Goal: Task Accomplishment & Management: Use online tool/utility

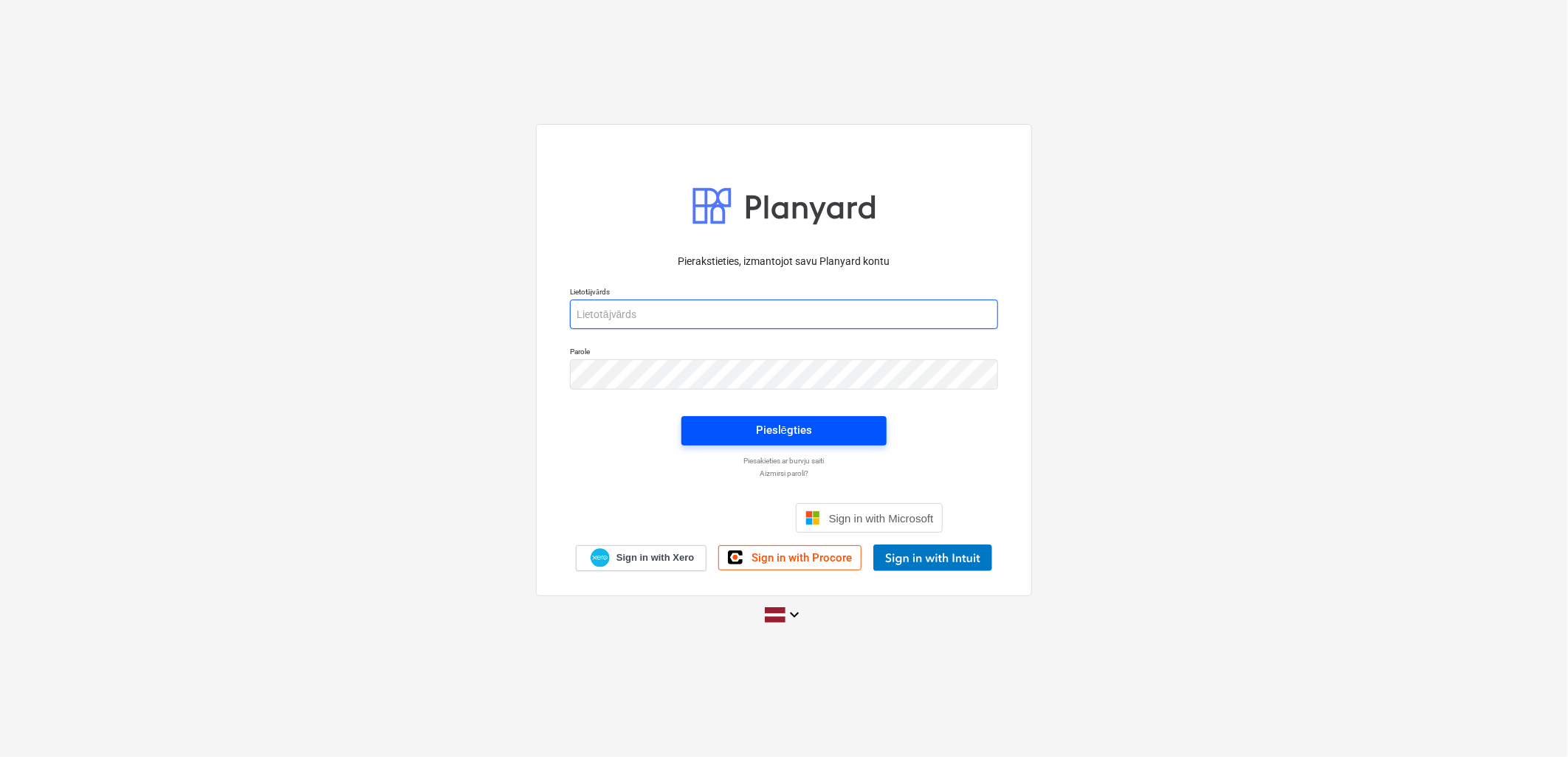
type input "[PERSON_NAME][EMAIL_ADDRESS][DOMAIN_NAME]"
click at [755, 419] on button "Pieslēgties" at bounding box center [784, 431] width 205 height 30
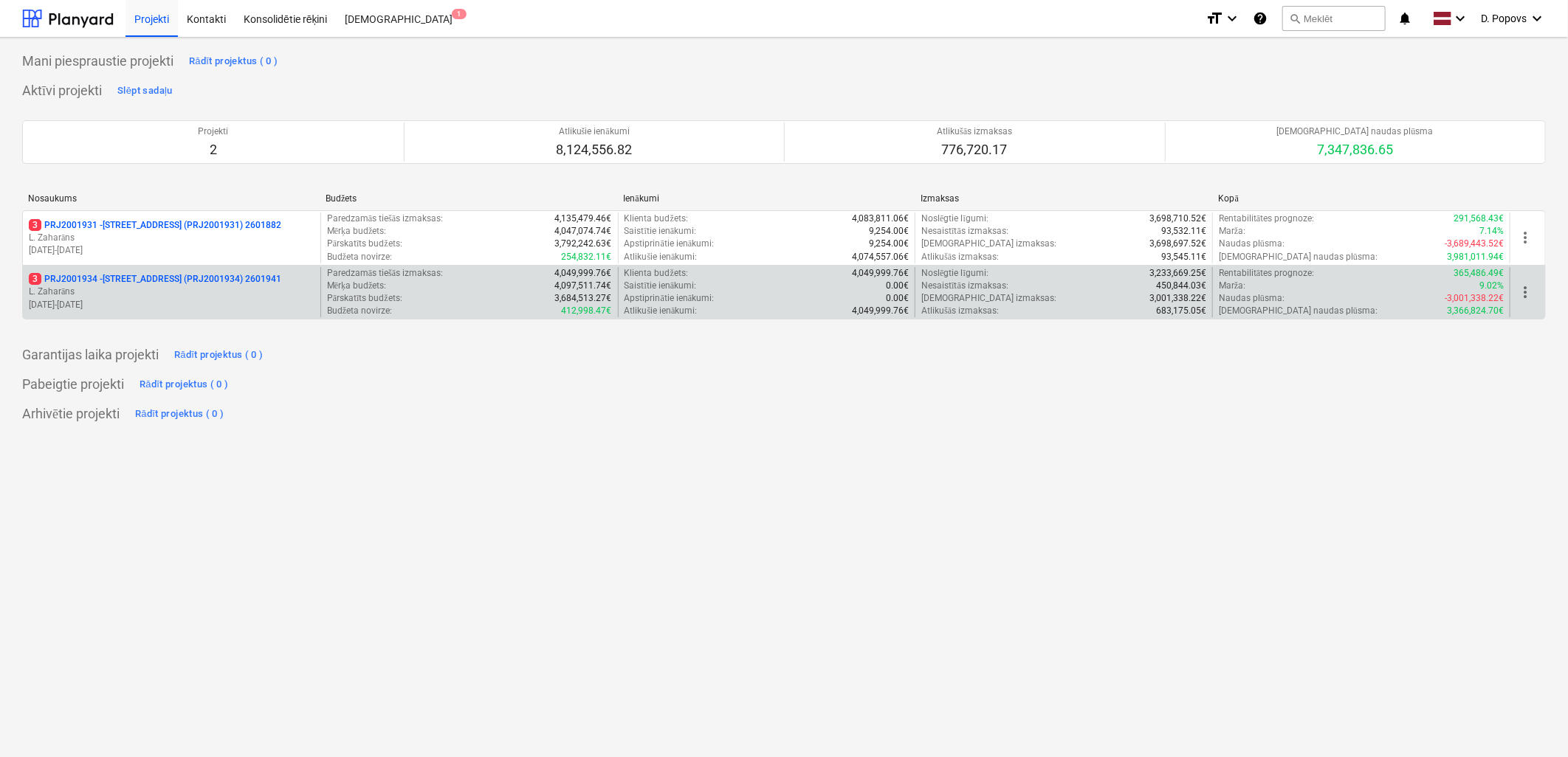
click at [192, 299] on p "[DATE] - [DATE]" at bounding box center [171, 305] width 285 height 12
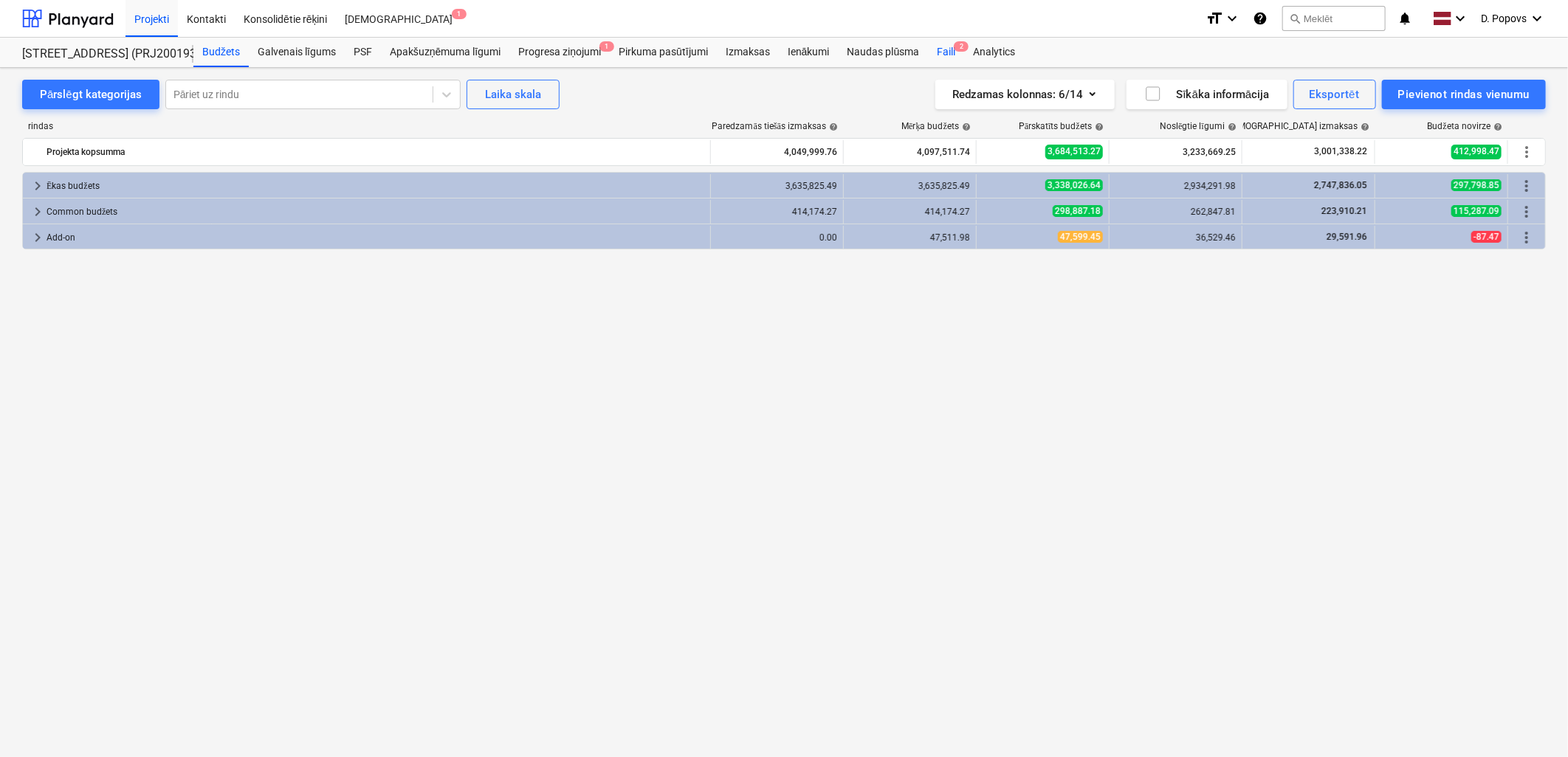
click at [939, 45] on div "Faili 2" at bounding box center [945, 52] width 36 height 30
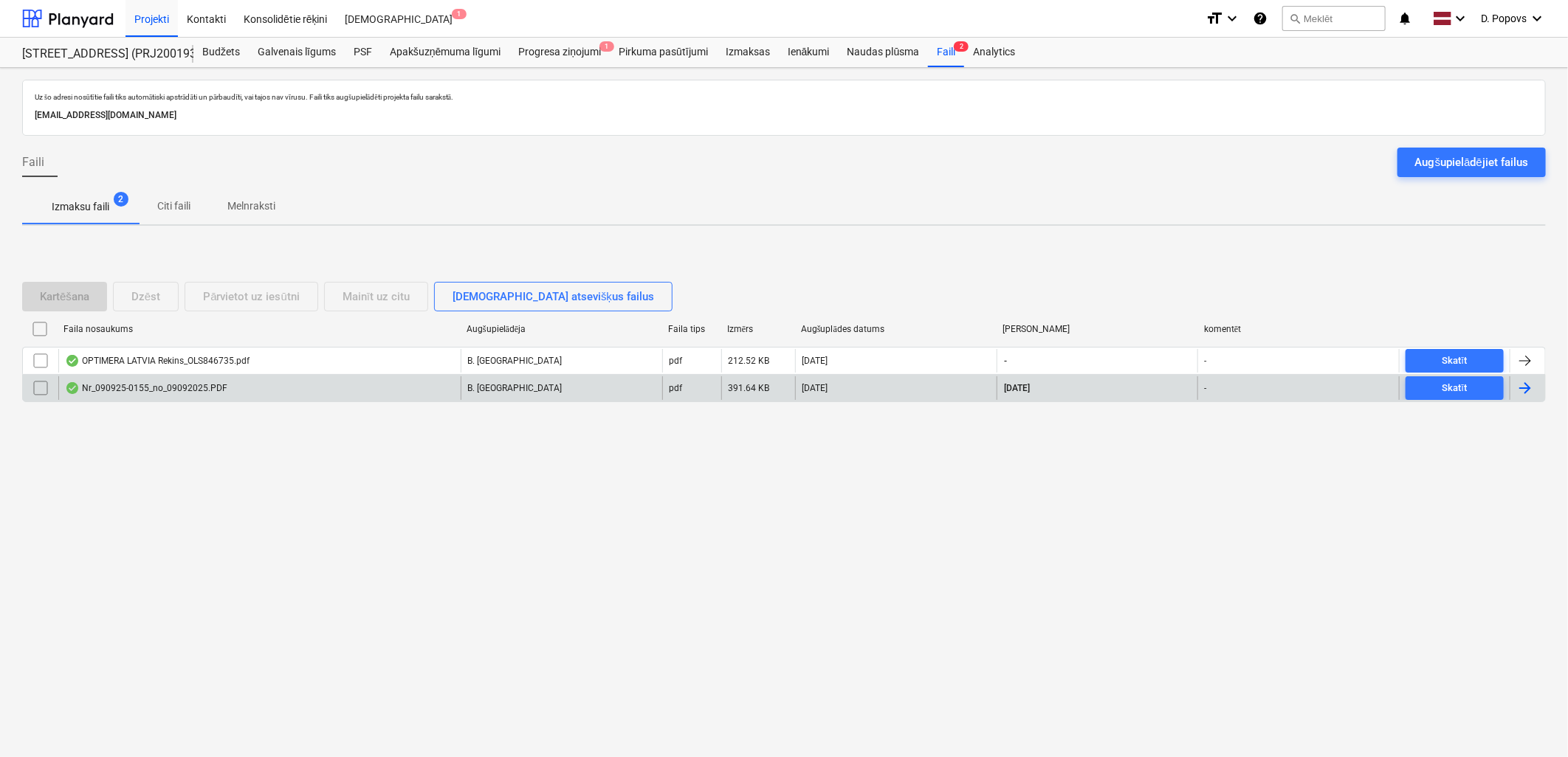
click at [217, 392] on div "Nr_090925-0155_no_09092025.PDF" at bounding box center [146, 388] width 162 height 12
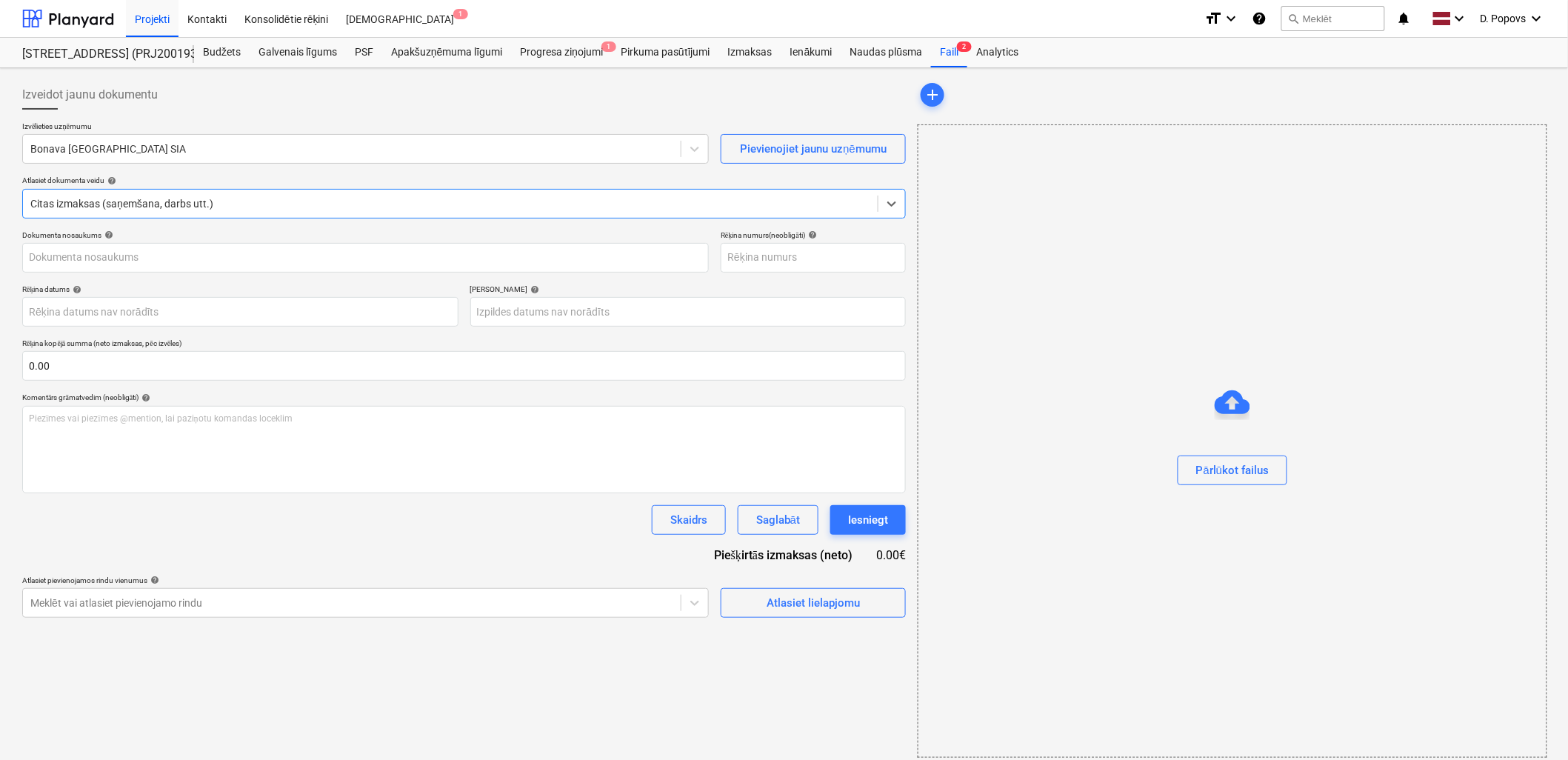
type input "090925-0155"
type input "[DATE]"
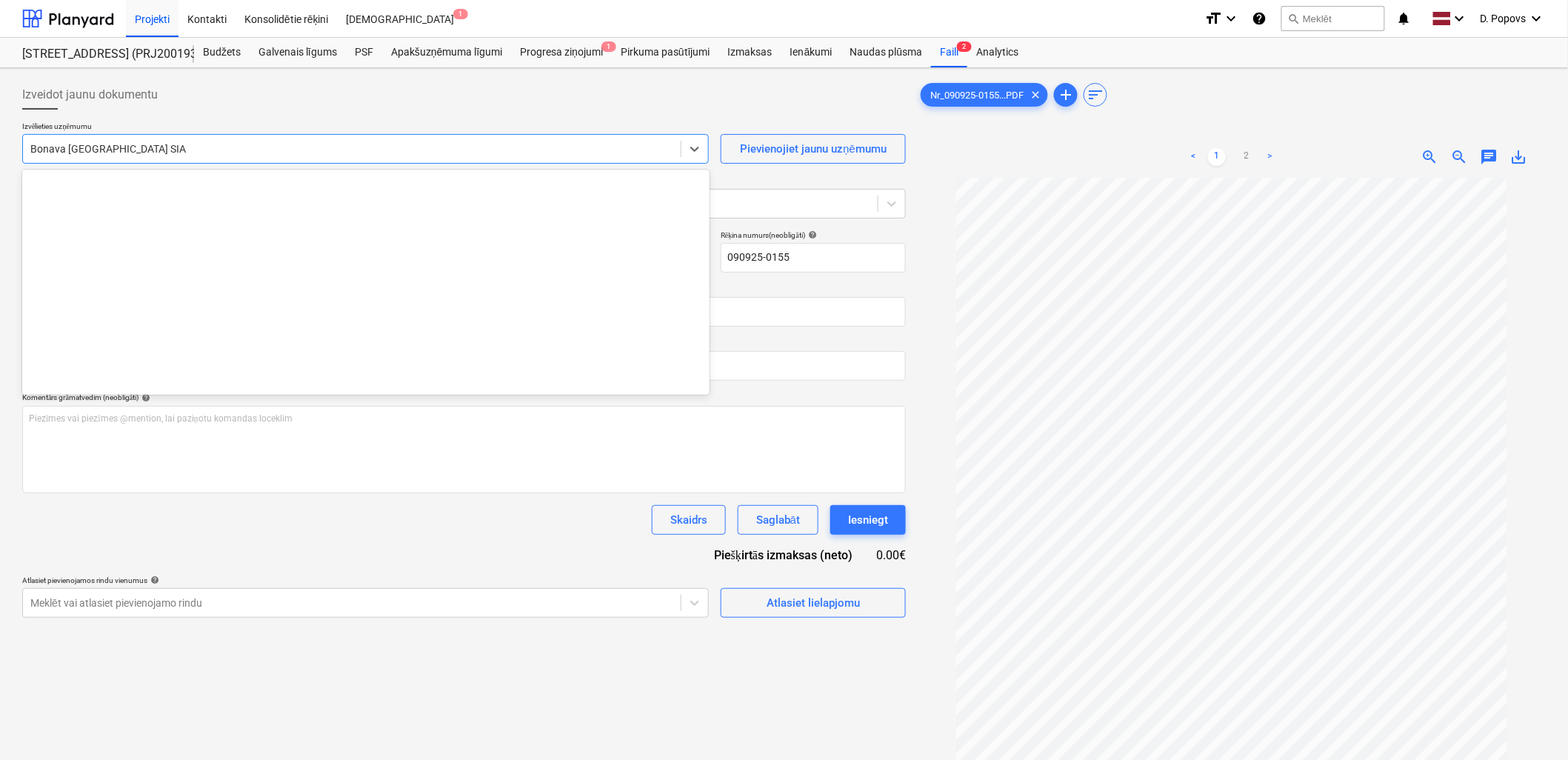
click at [159, 136] on div "Bonava [GEOGRAPHIC_DATA] SIA" at bounding box center [365, 149] width 686 height 30
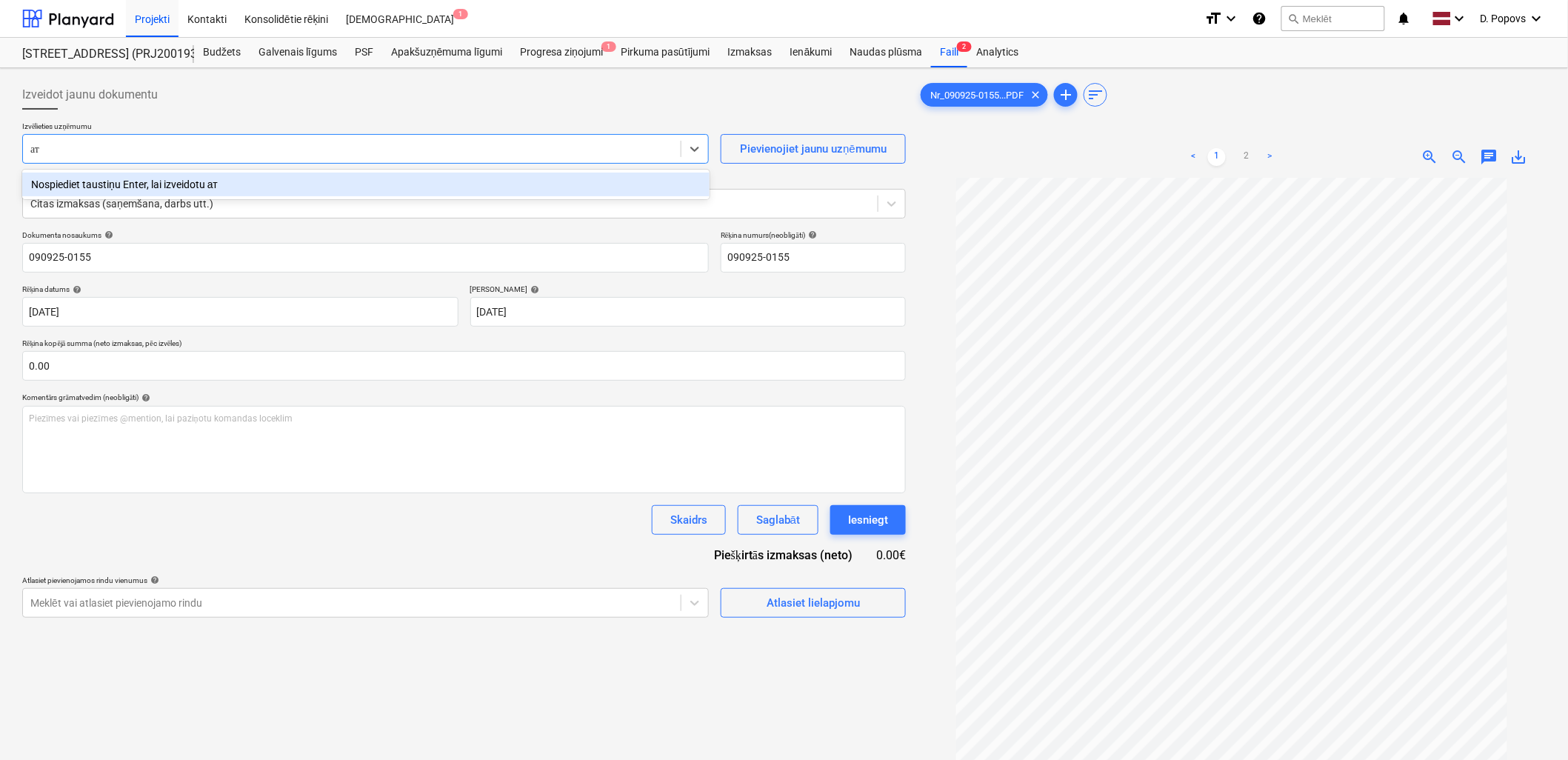
type input "[PERSON_NAME]"
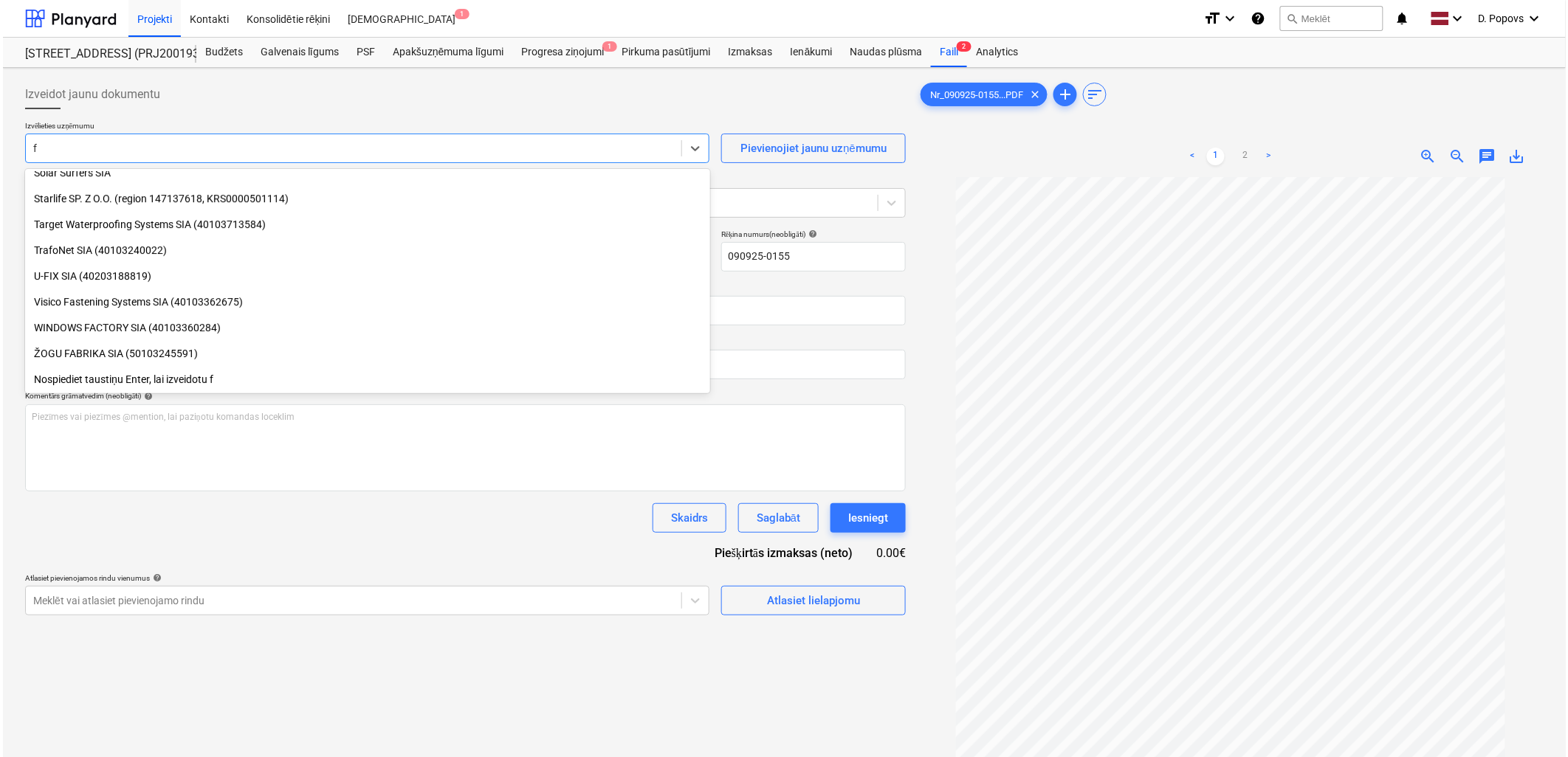
scroll to position [1715, 0]
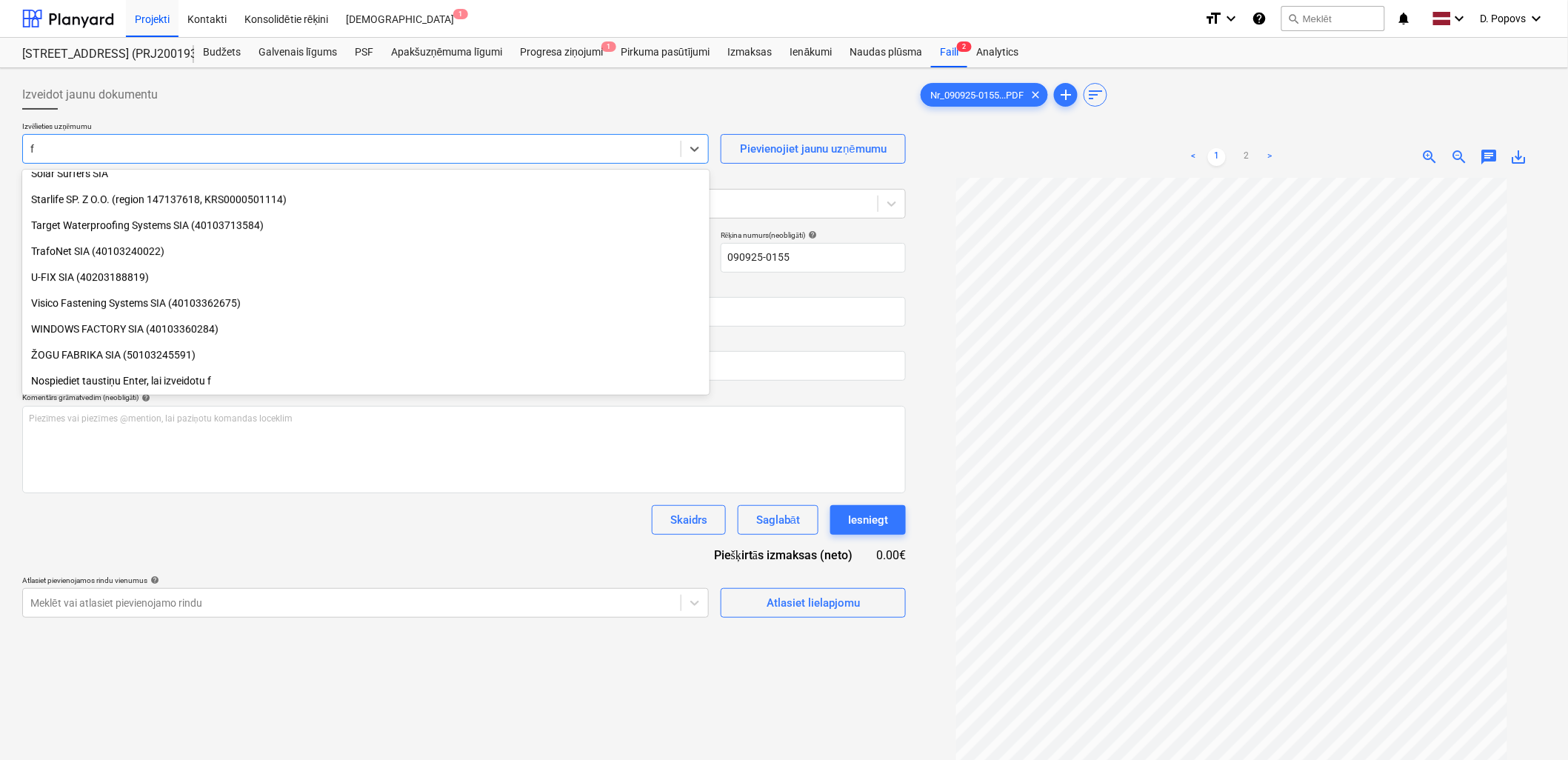
type input "fn"
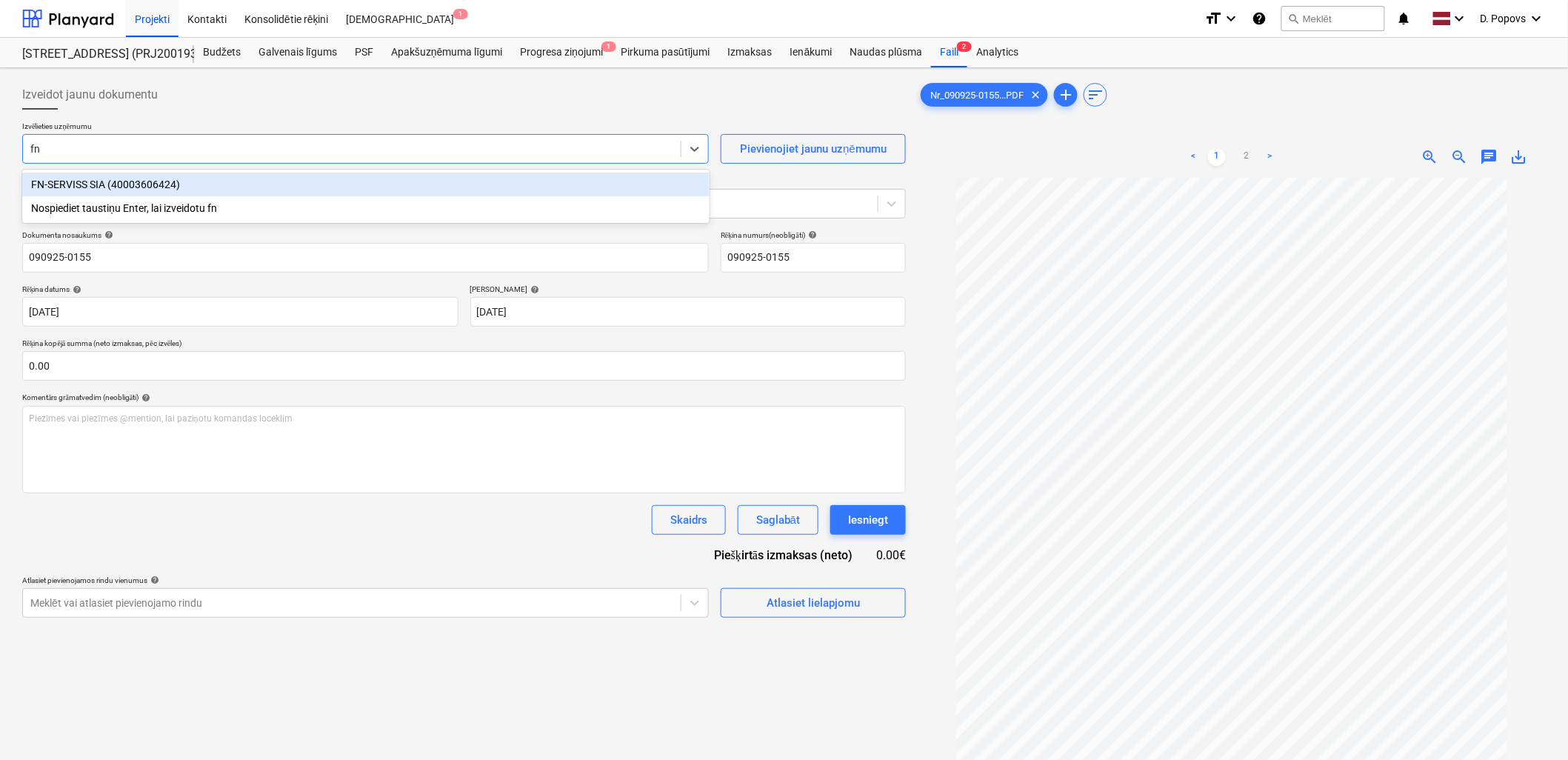
click at [148, 178] on div "FN-SERVISS SIA (40003606424)" at bounding box center [365, 184] width 687 height 24
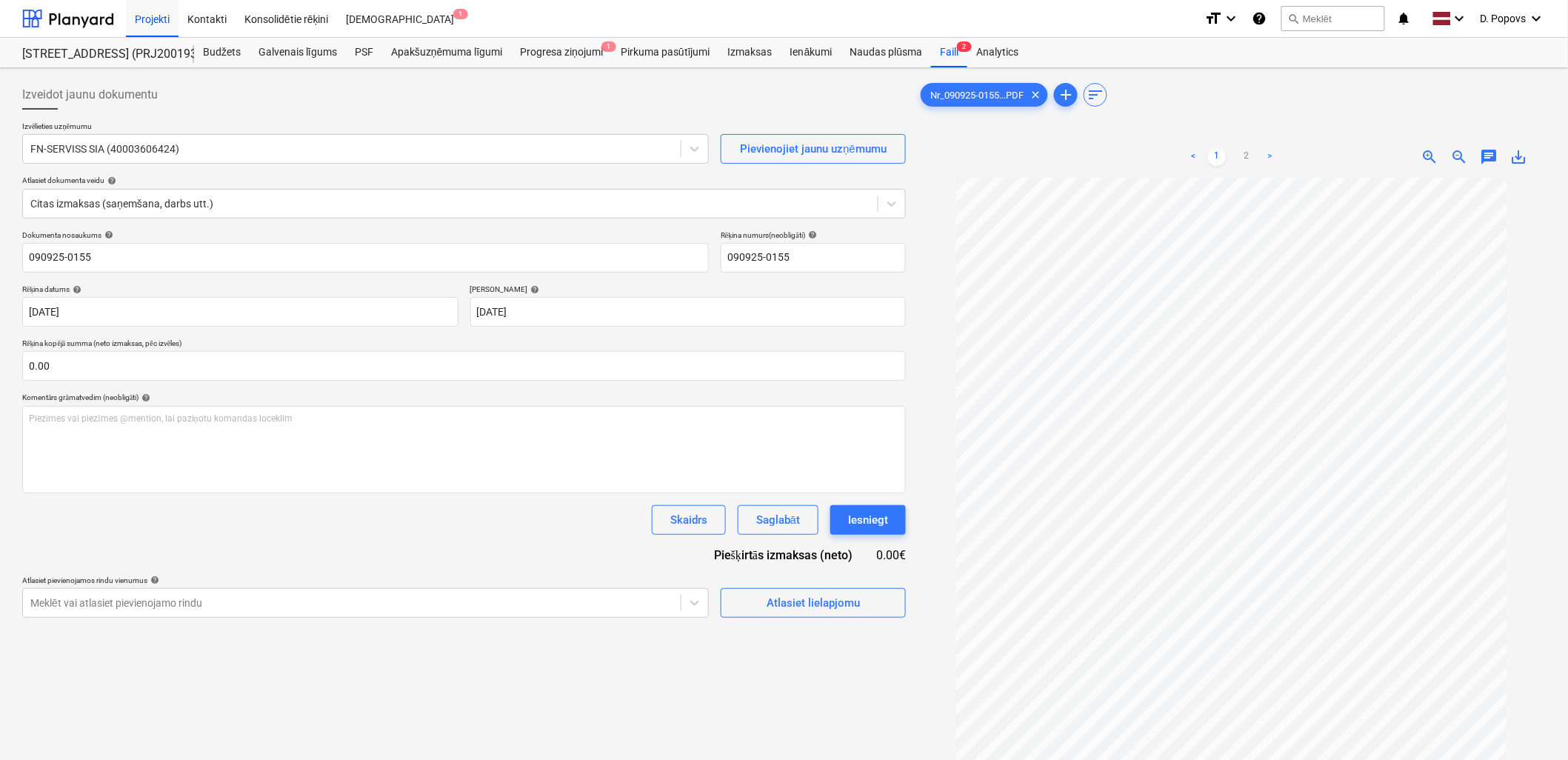
click at [194, 552] on div "Dokumenta nosaukums help 090925-0155 Rēķina numurs (neobligāti) help 090925-015…" at bounding box center [463, 424] width 883 height 387
click at [139, 30] on div "Projekti" at bounding box center [152, 18] width 53 height 38
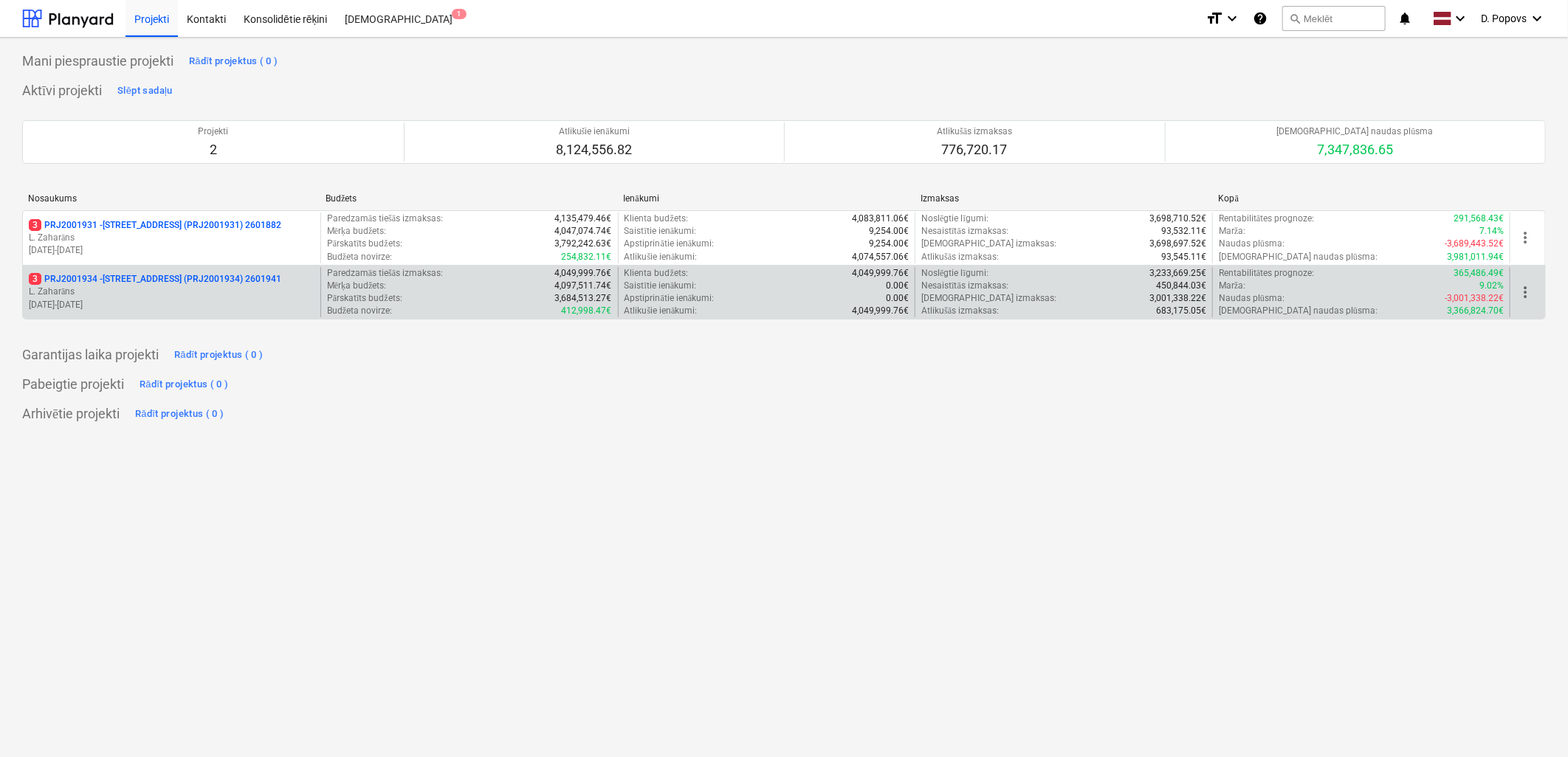
click at [146, 310] on p "[DATE] - [DATE]" at bounding box center [171, 305] width 285 height 12
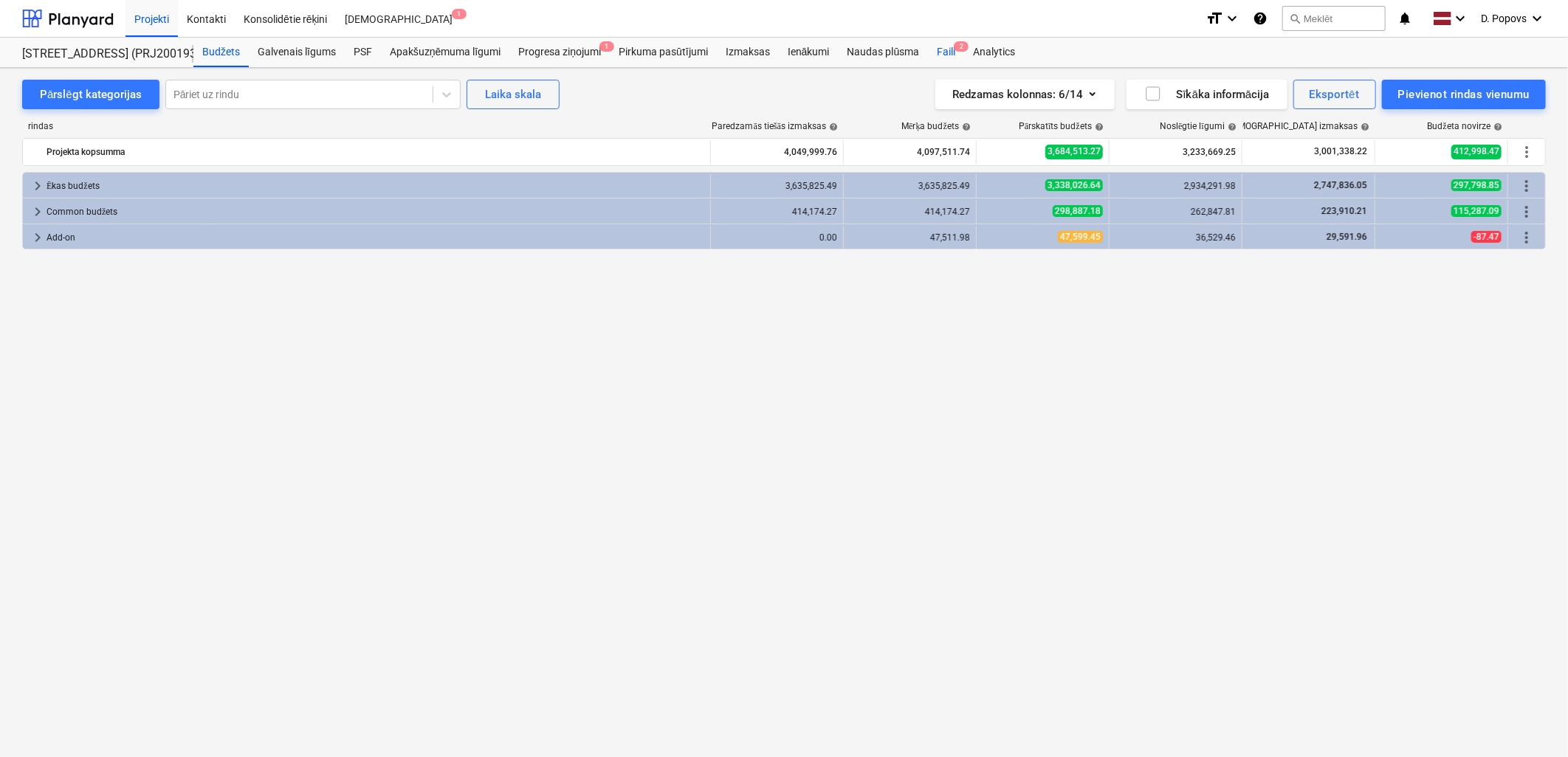
click at [955, 54] on div "Faili 2" at bounding box center [945, 52] width 36 height 30
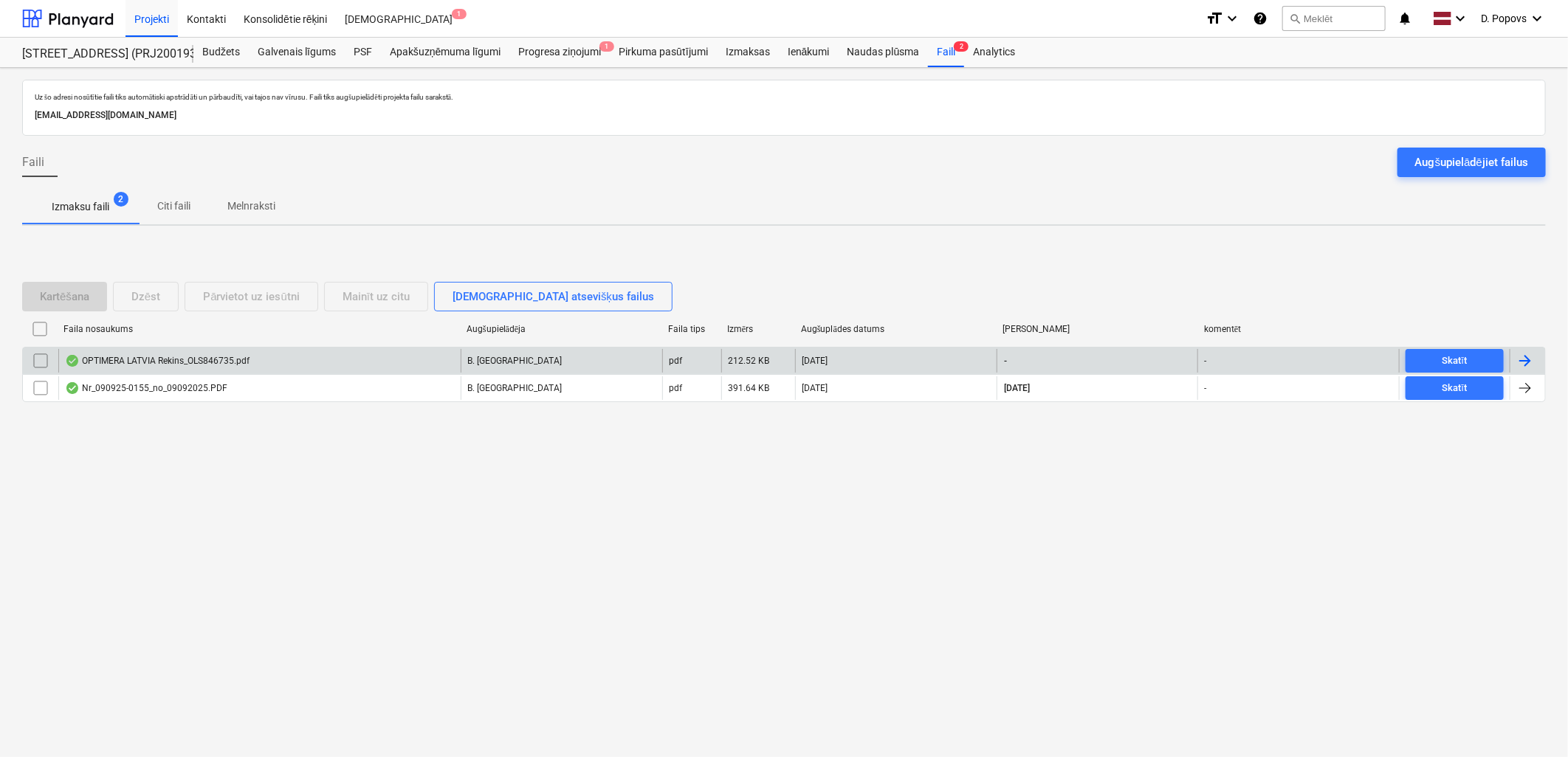
click at [298, 363] on div "OPTIMERA LATVIA Rekins_OLS846735.pdf" at bounding box center [259, 360] width 402 height 24
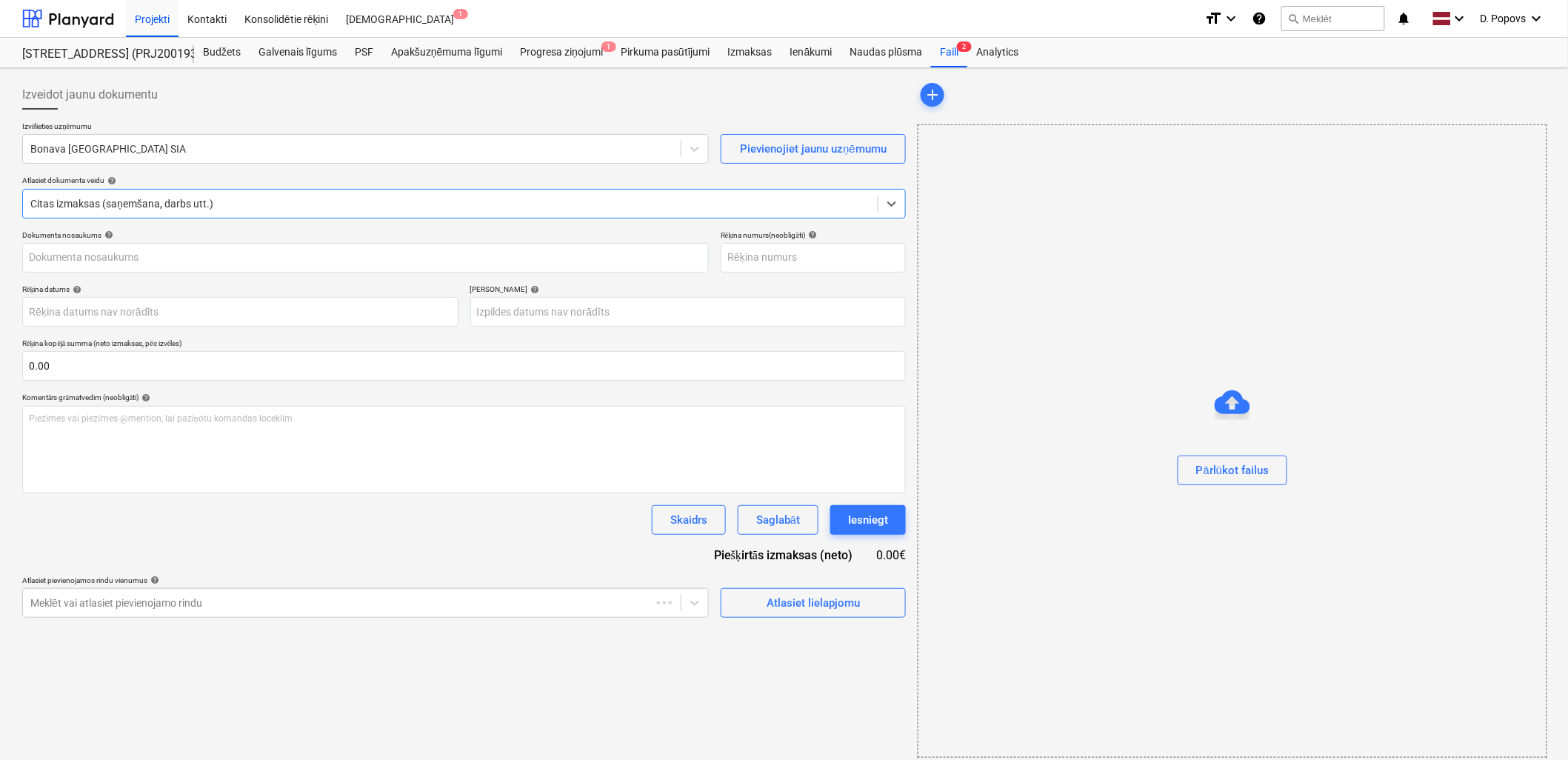
type input "OLS846735"
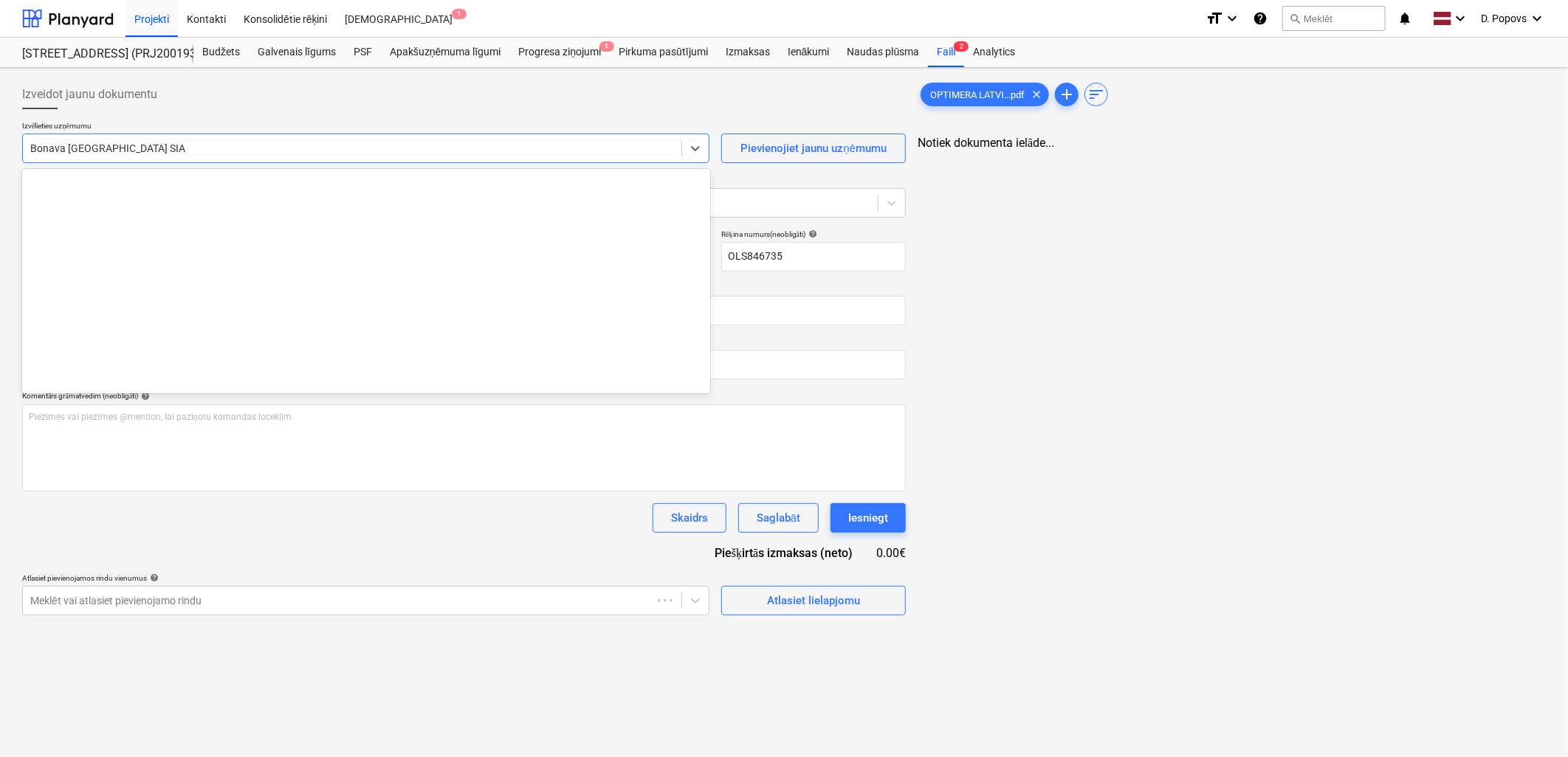
click at [291, 145] on div at bounding box center [353, 148] width 644 height 15
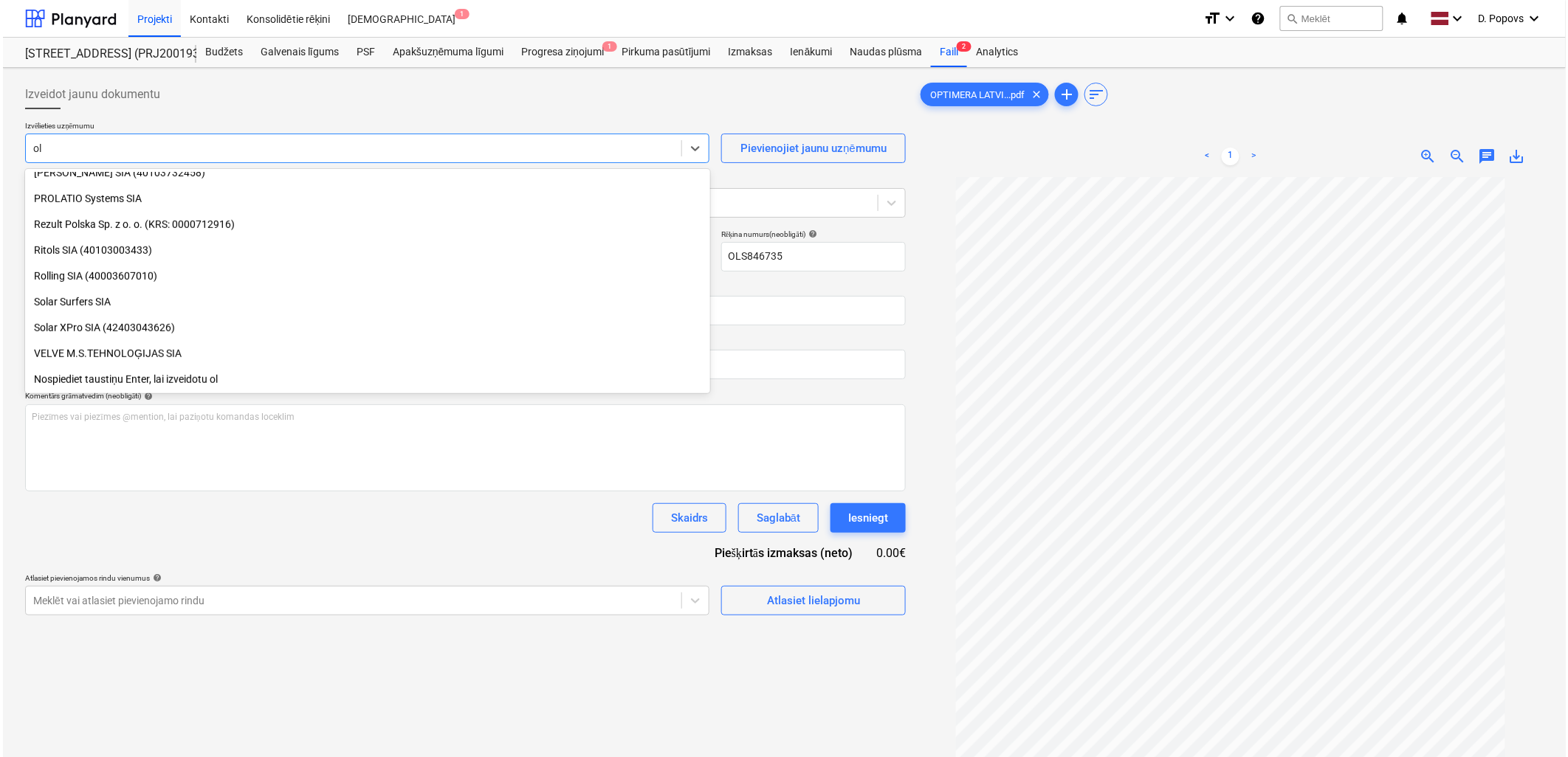
scroll to position [347, 0]
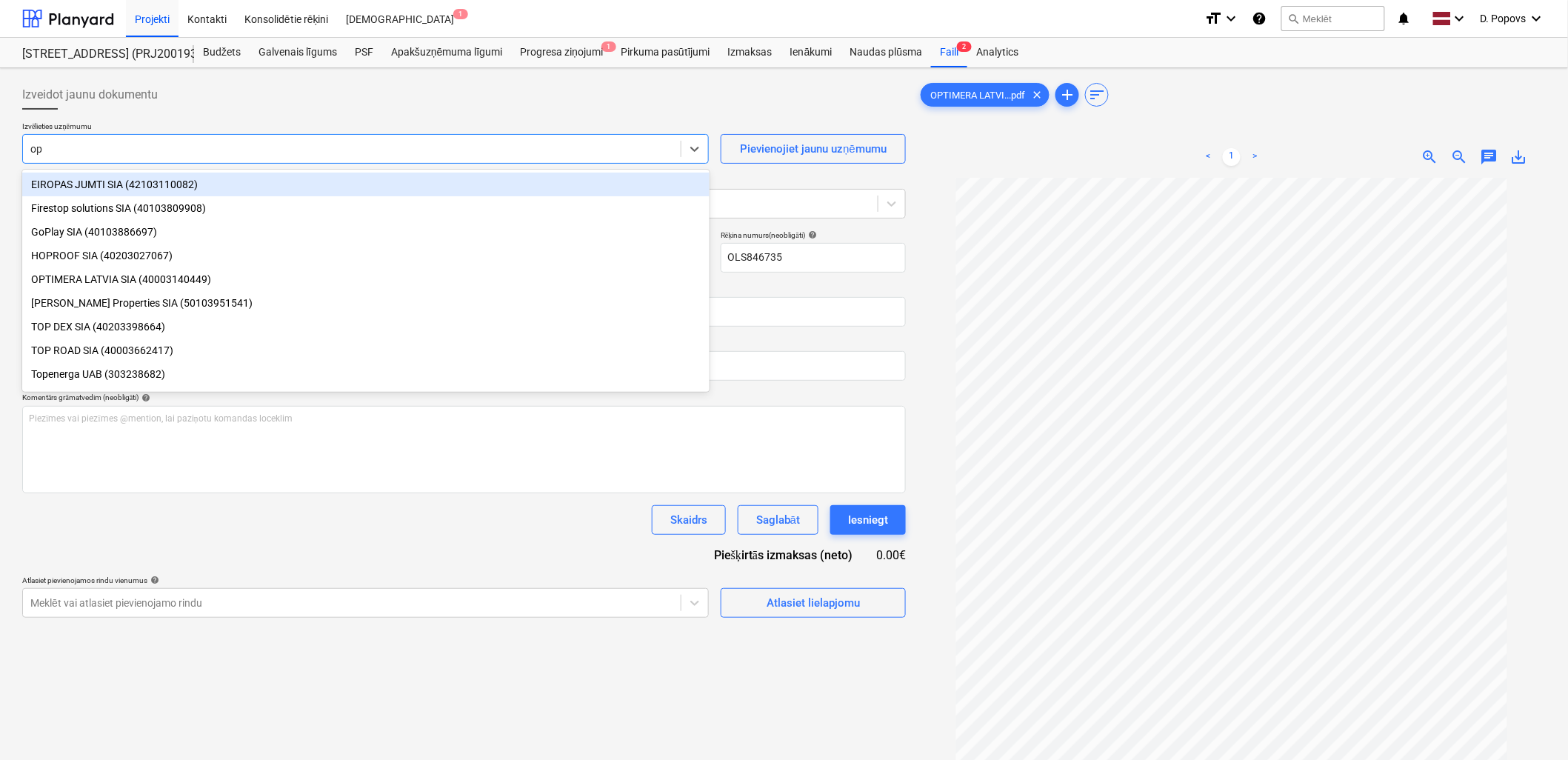
type input "opt"
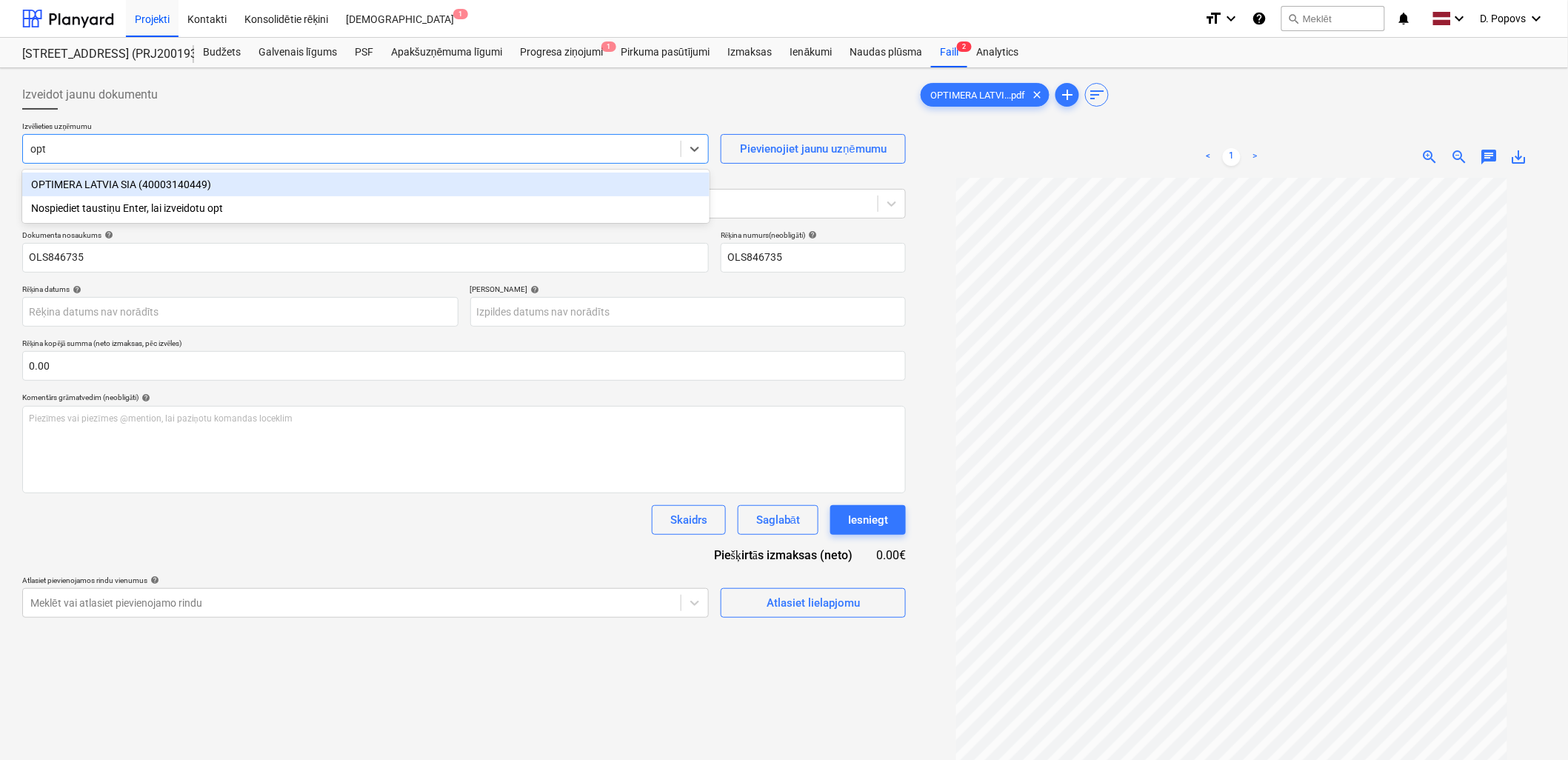
click at [299, 178] on div "OPTIMERA LATVIA SIA (40003140449)" at bounding box center [365, 184] width 687 height 24
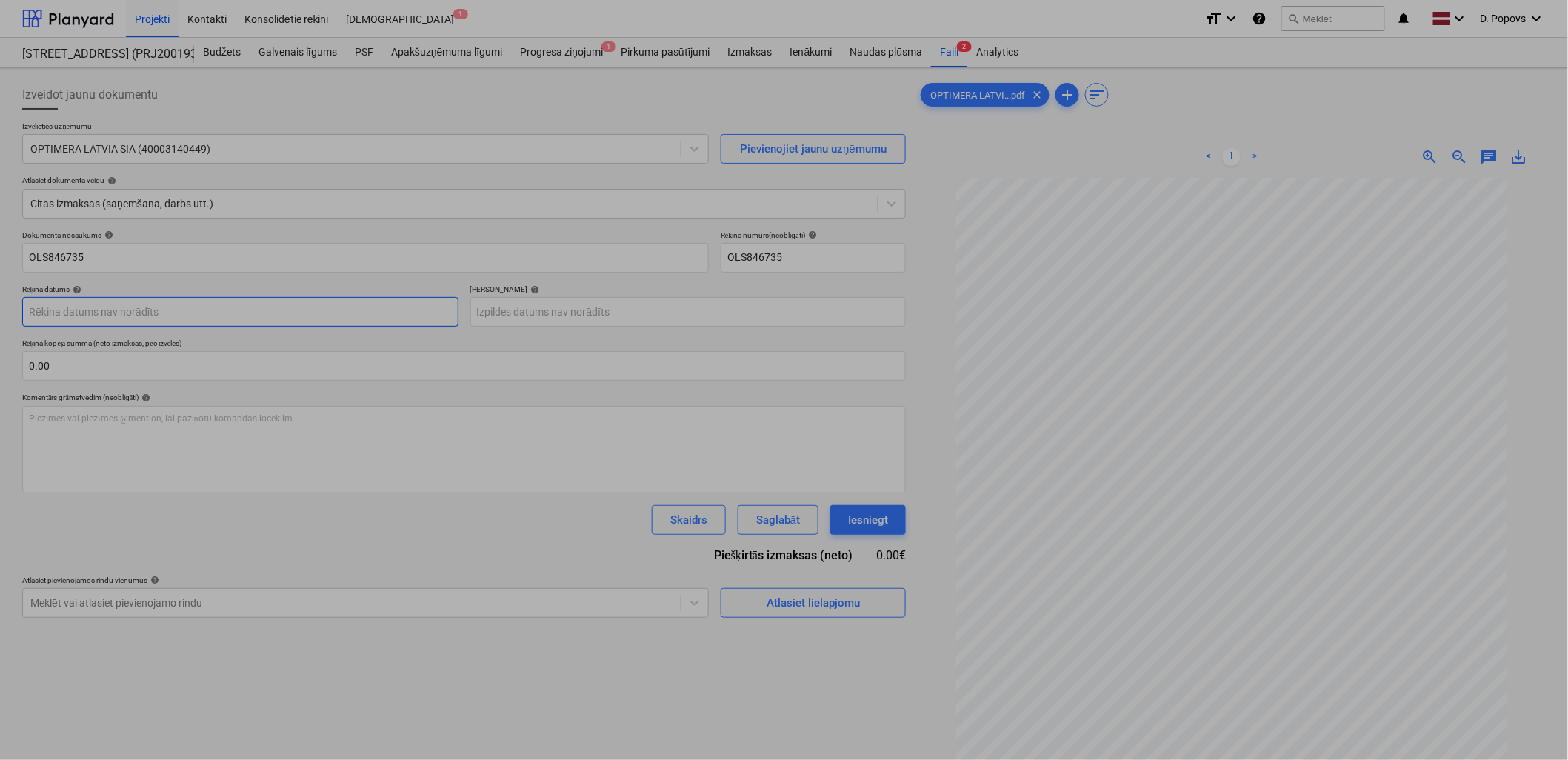
click at [184, 316] on body "Projekti Kontakti Konsolidētie rēķini Iesūtne 1 format_size keyboard_arrow_down…" at bounding box center [784, 380] width 1568 height 760
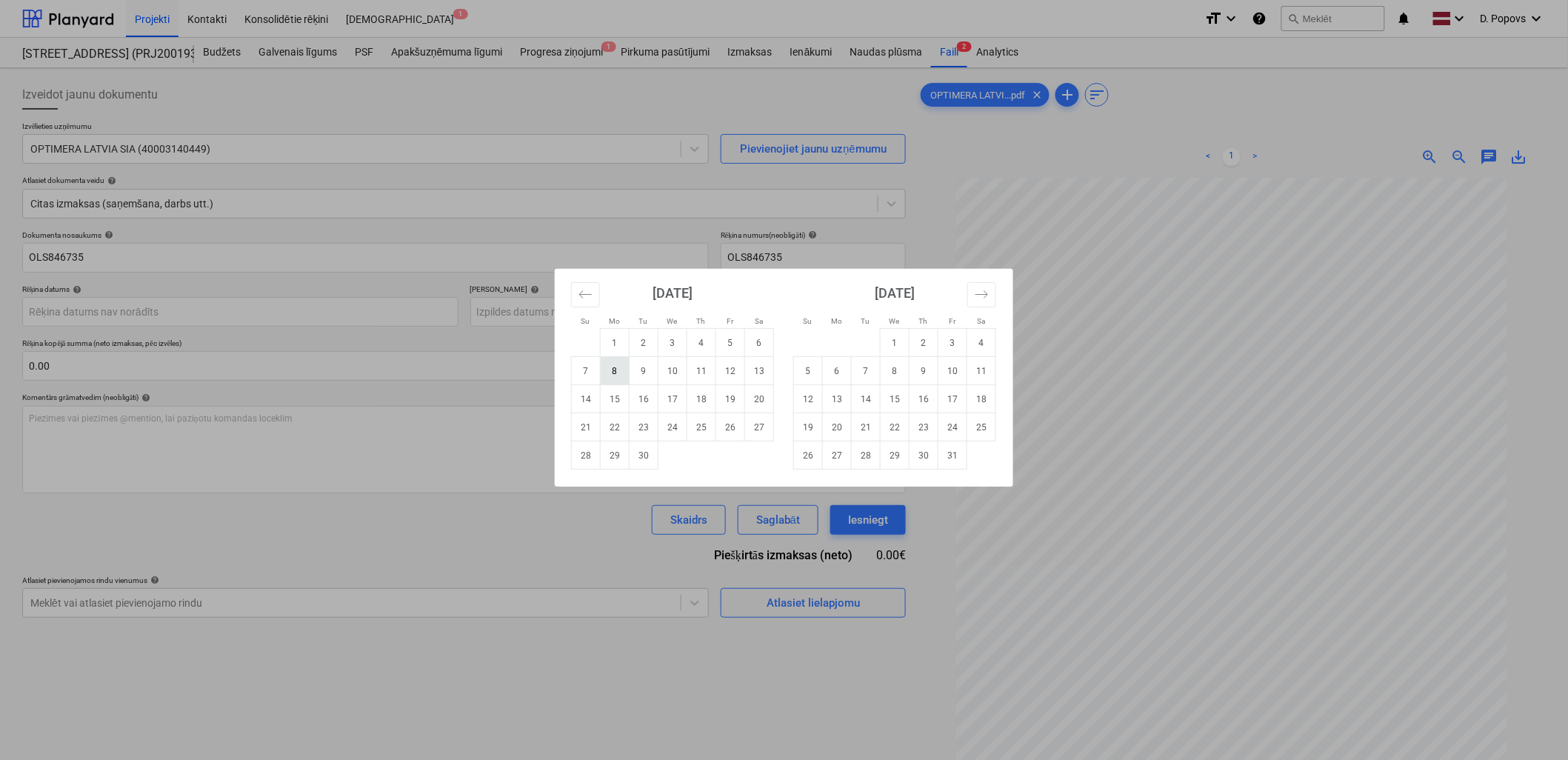
click at [612, 372] on td "8" at bounding box center [615, 371] width 29 height 28
type input "[DATE]"
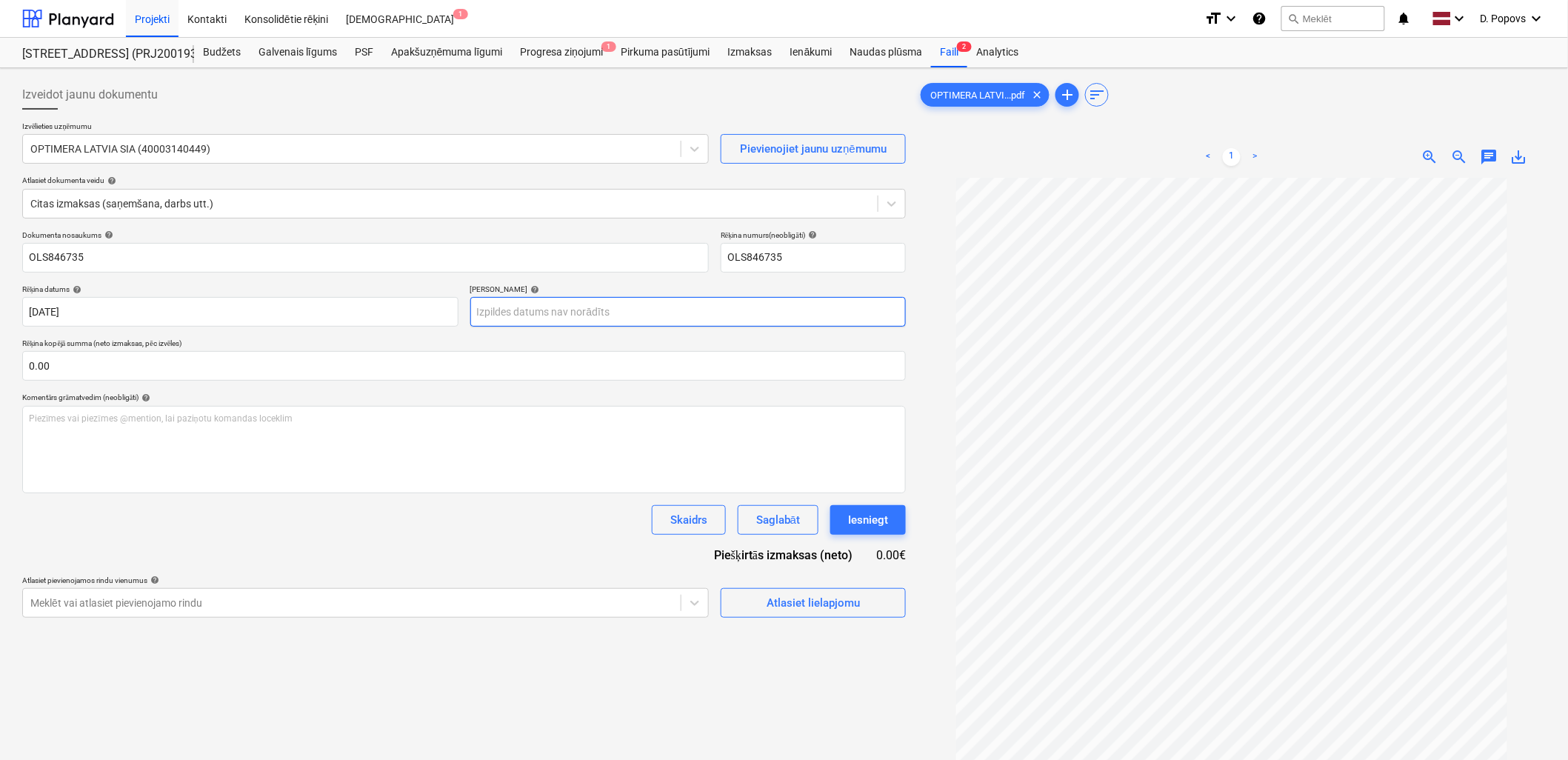
click at [626, 322] on body "Projekti Kontakti Konsolidētie rēķini Iesūtne 1 format_size keyboard_arrow_down…" at bounding box center [784, 380] width 1568 height 760
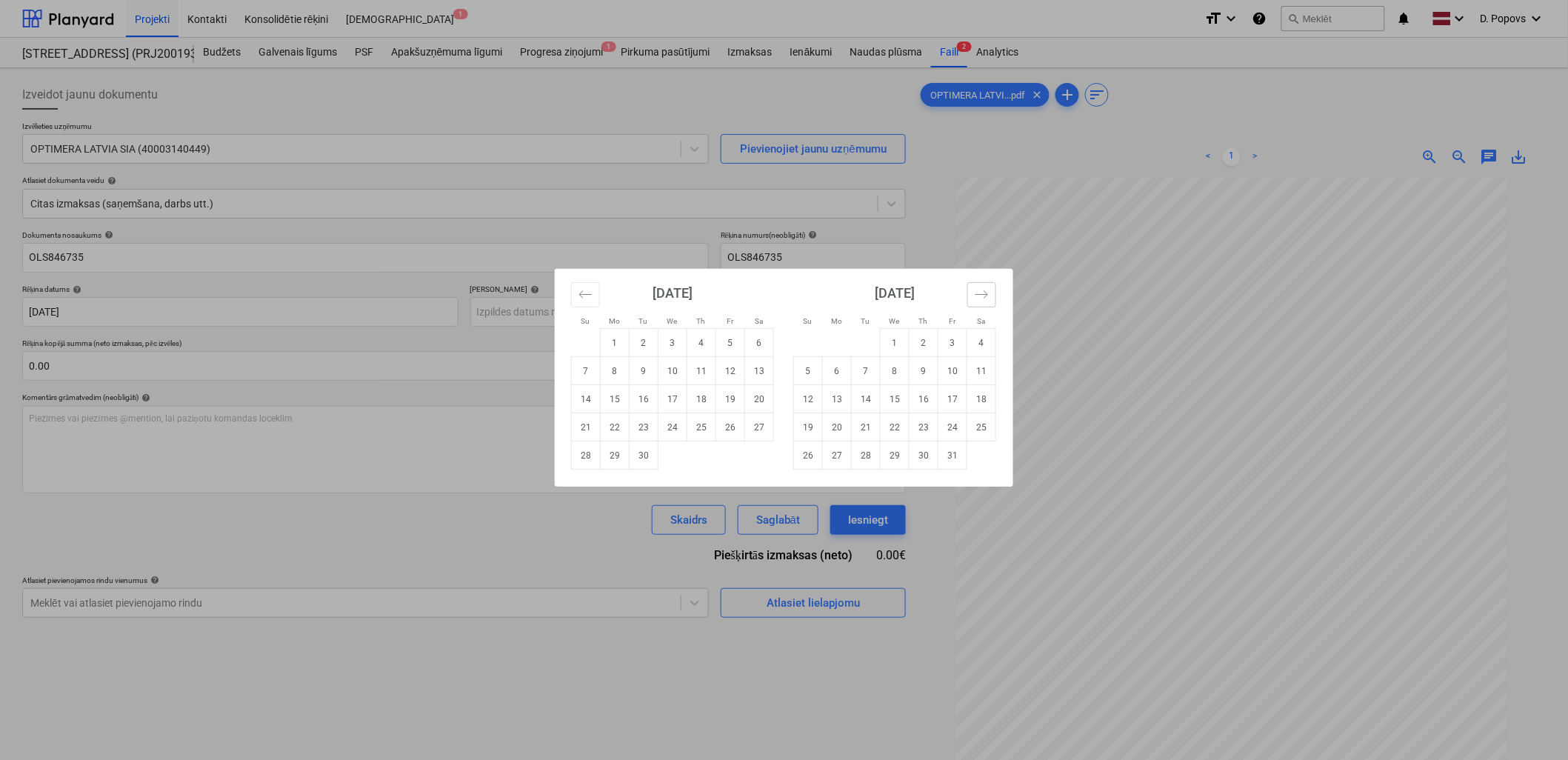
click at [990, 300] on button "Move forward to switch to the next month." at bounding box center [981, 294] width 29 height 25
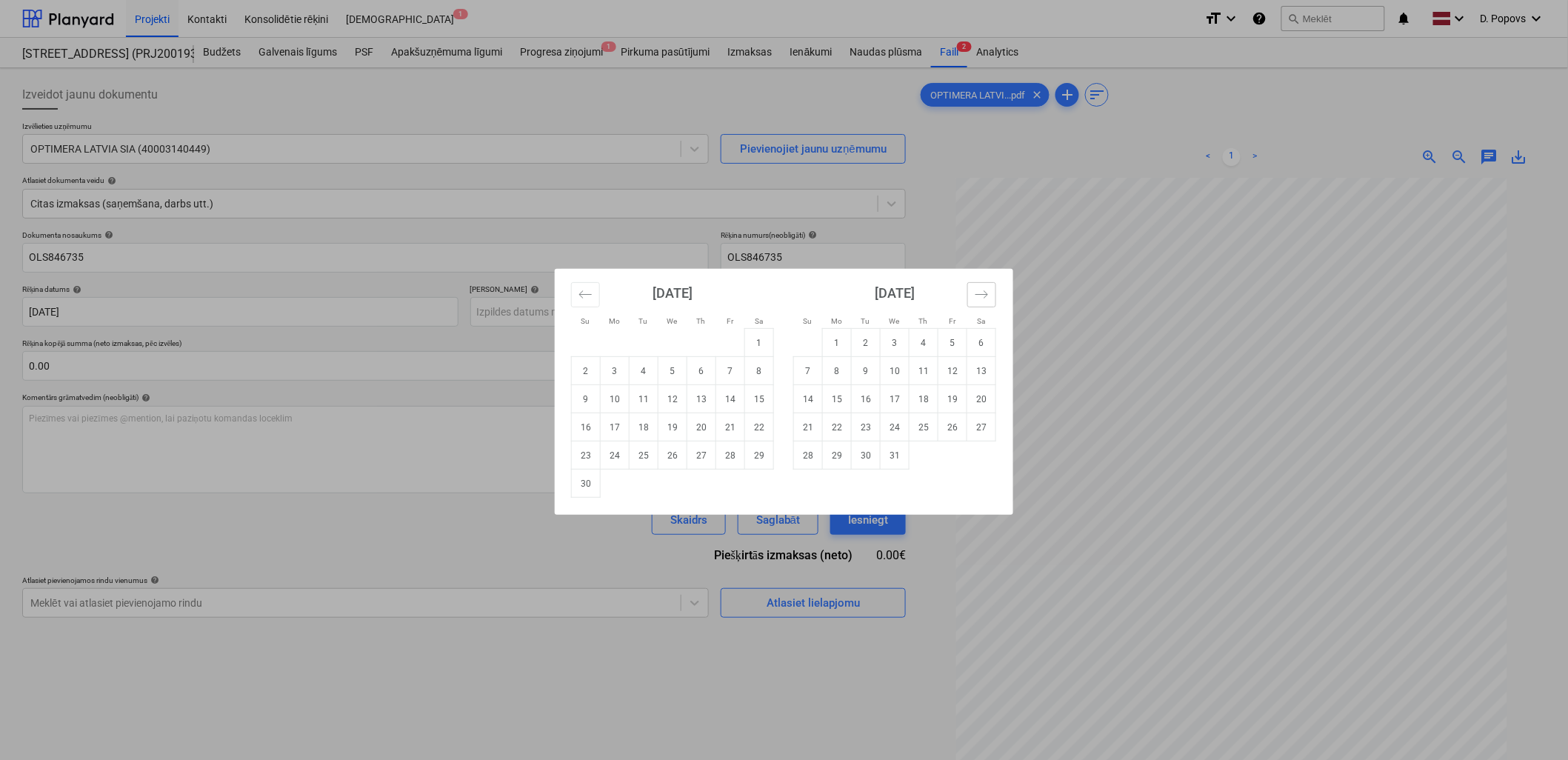
click at [990, 300] on button "Move forward to switch to the next month." at bounding box center [981, 294] width 29 height 25
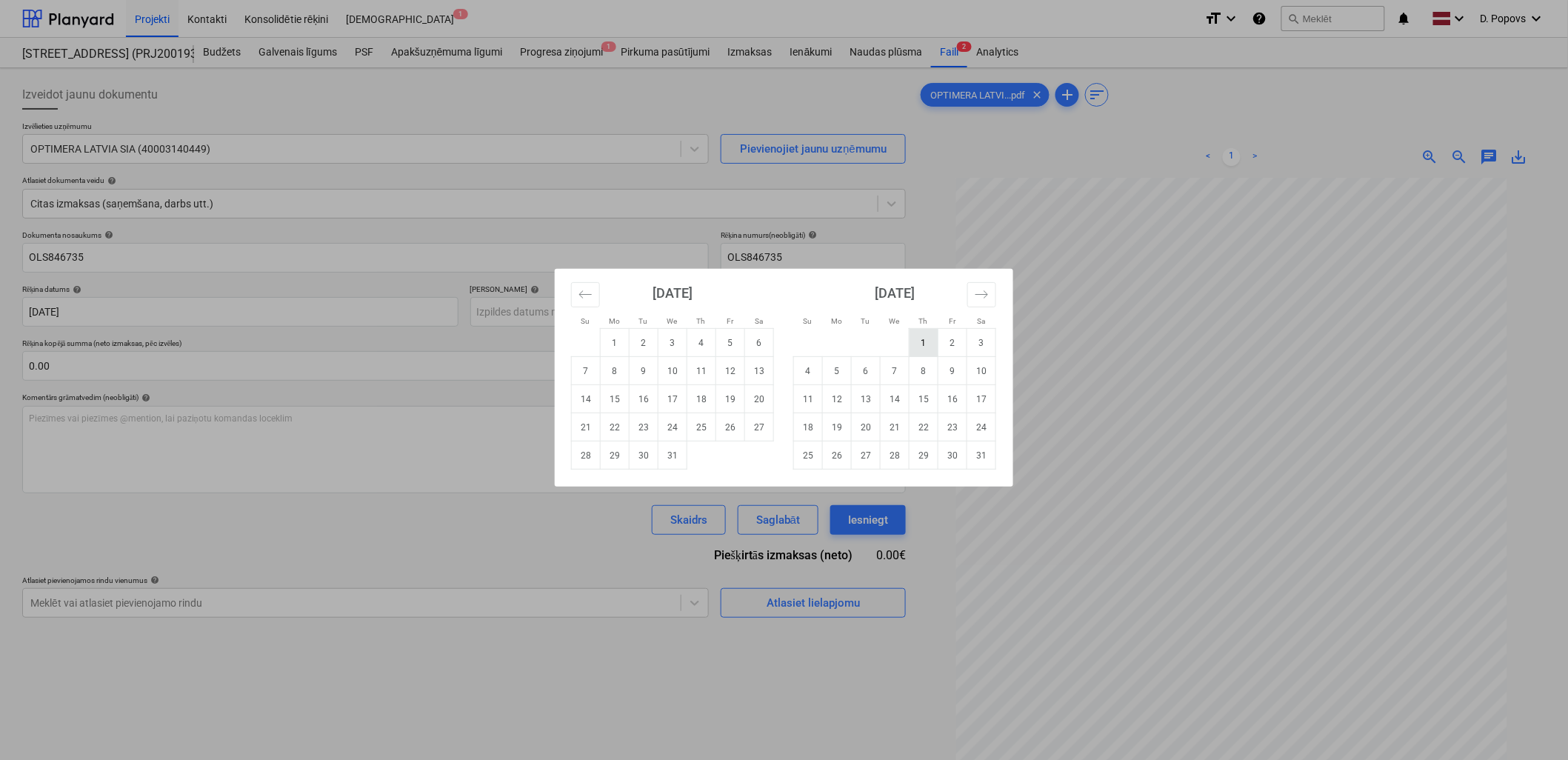
click at [911, 334] on td "1" at bounding box center [924, 343] width 29 height 28
type input "[DATE]"
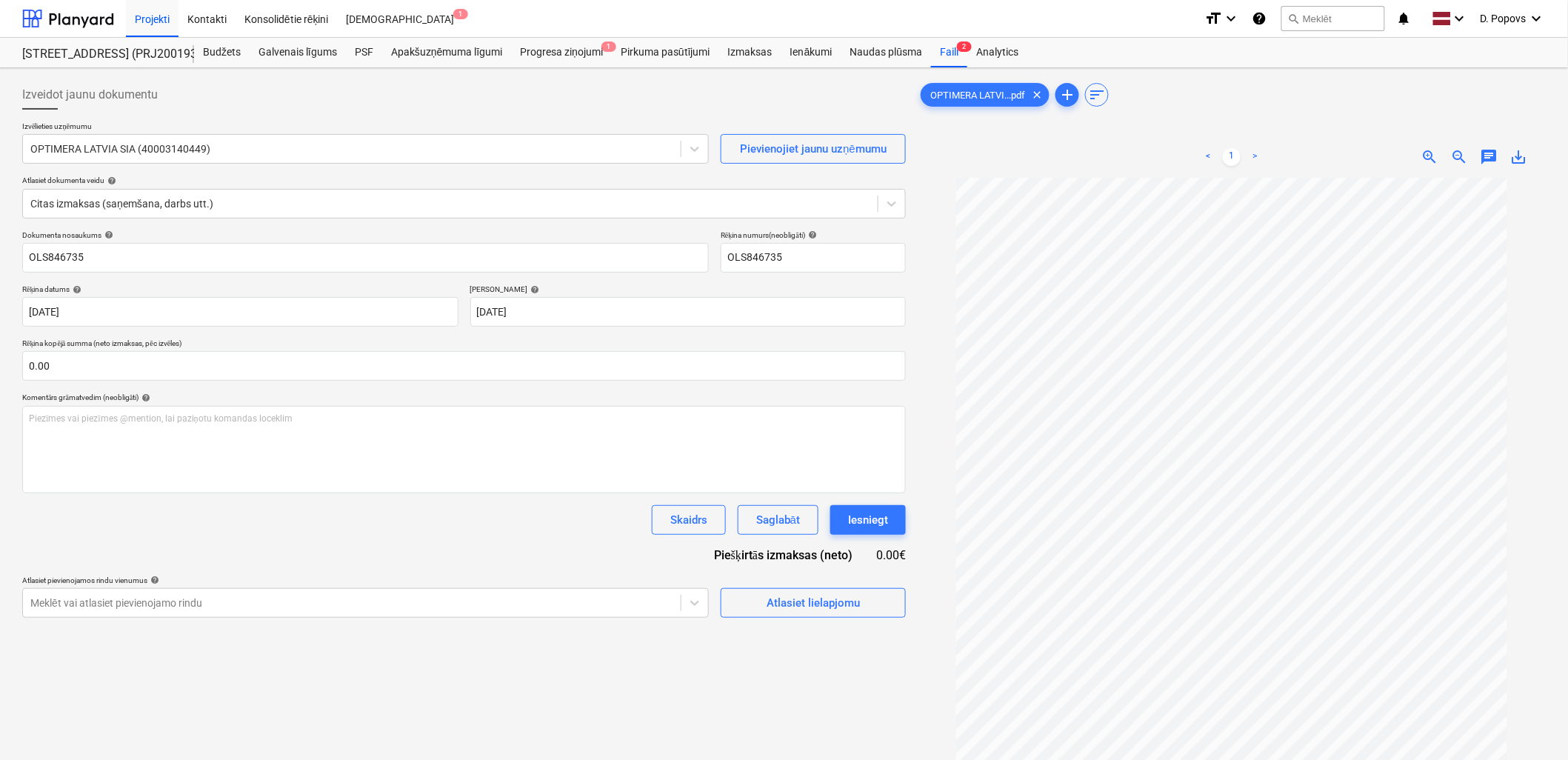
click at [526, 550] on div "Dokumenta nosaukums help OLS846735 Rēķina numurs (neobligāti) help OLS846735 Rē…" at bounding box center [463, 424] width 883 height 387
click at [1526, 157] on span "save_alt" at bounding box center [1519, 157] width 18 height 18
click at [160, 32] on div "Projekti" at bounding box center [152, 18] width 53 height 38
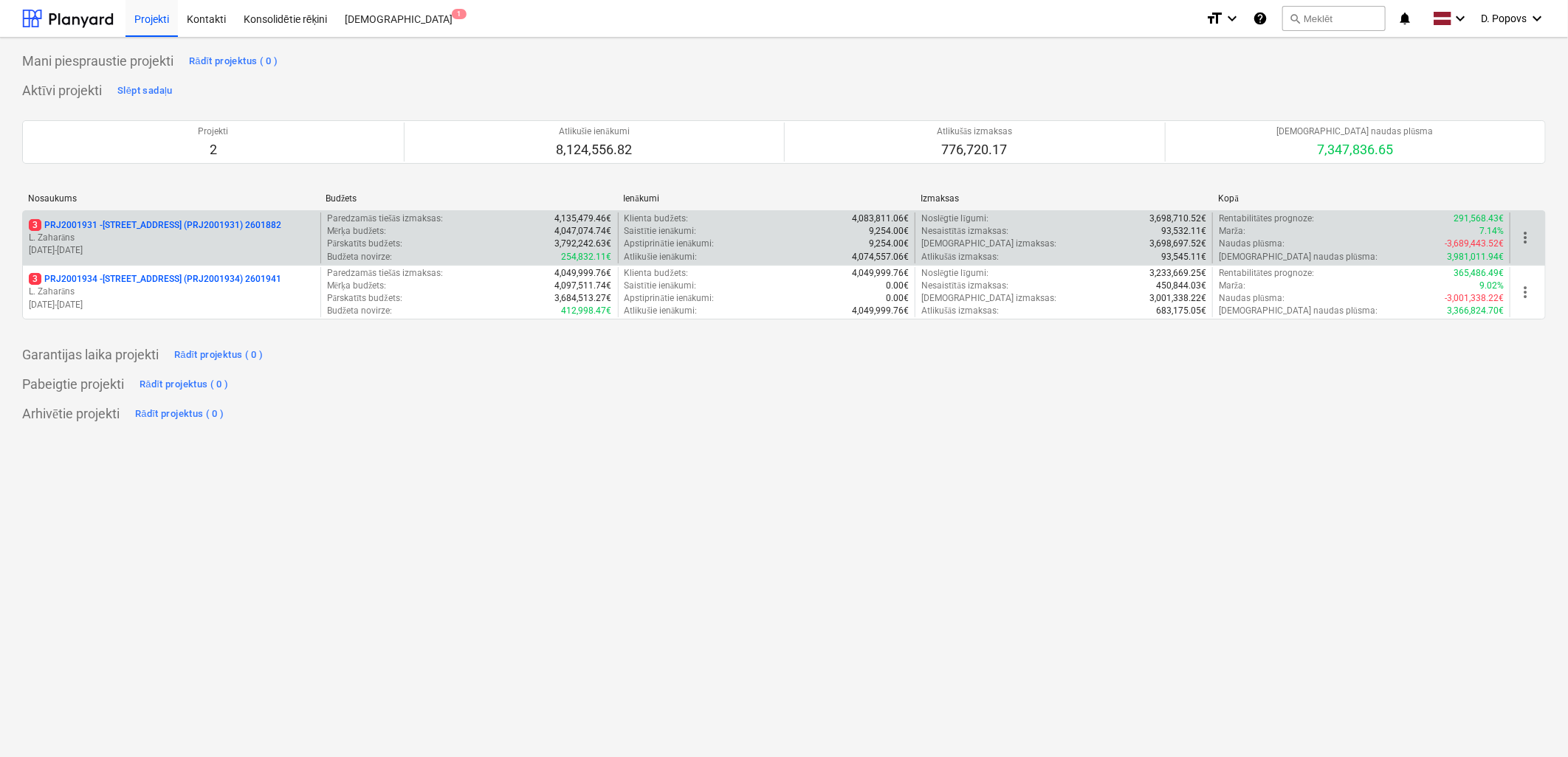
click at [194, 228] on p "3 PRJ2001931 - [STREET_ADDRESS] (PRJ2001931) 2601882" at bounding box center [154, 225] width 252 height 12
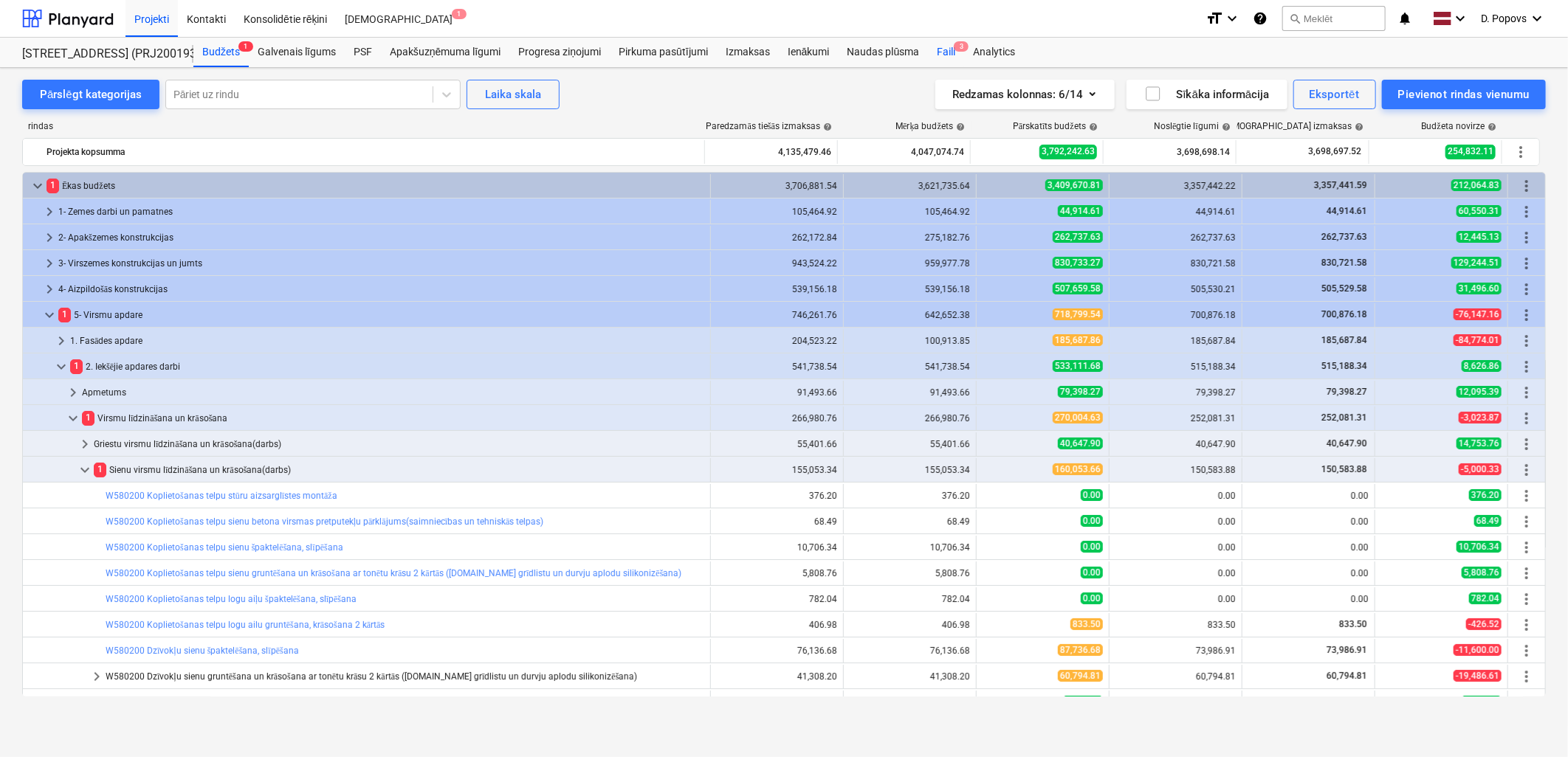
click at [953, 47] on div "Faili 3" at bounding box center [945, 52] width 36 height 30
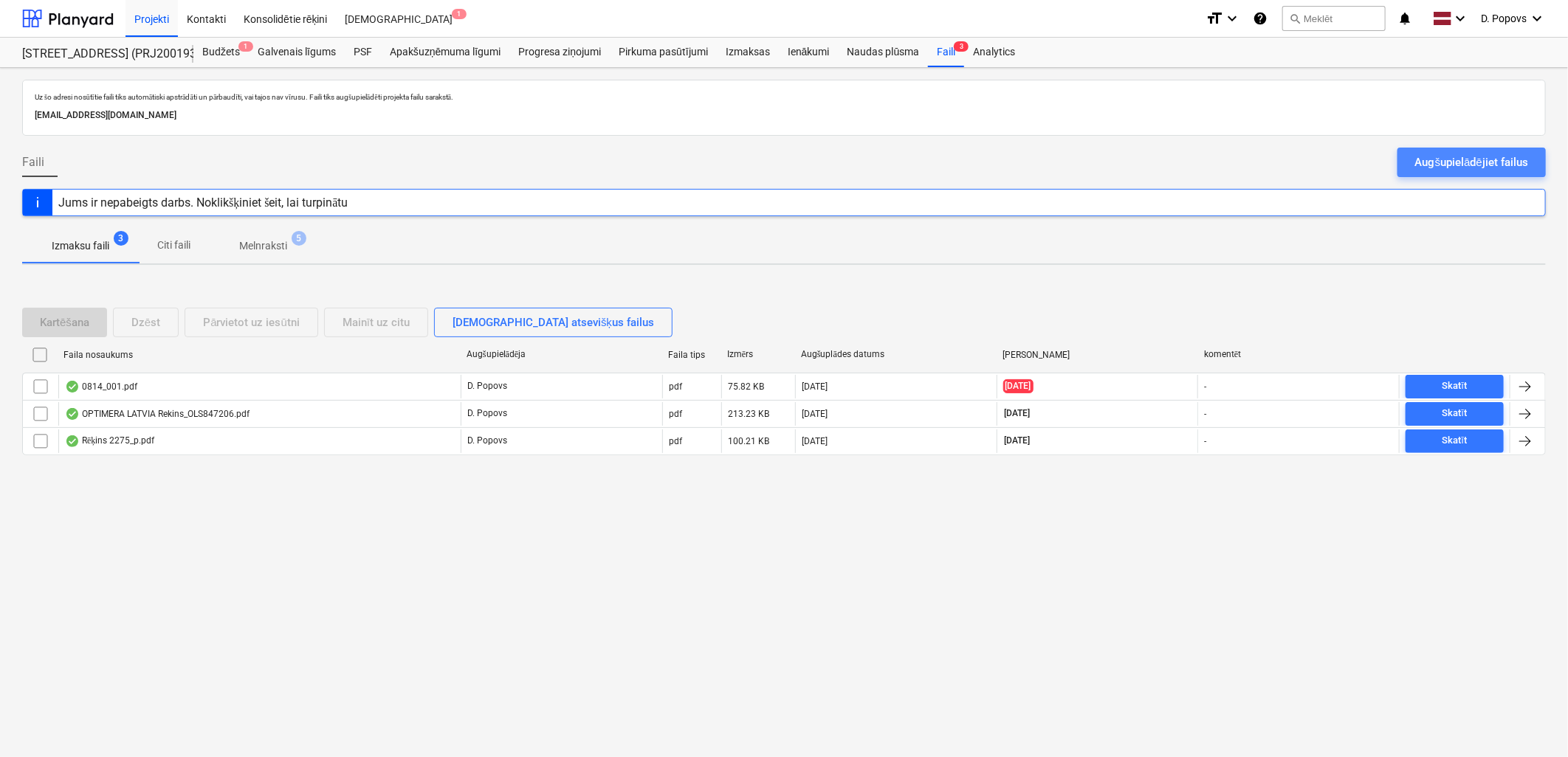
click at [1455, 153] on div "Augšupielādējiet failus" at bounding box center [1471, 162] width 113 height 19
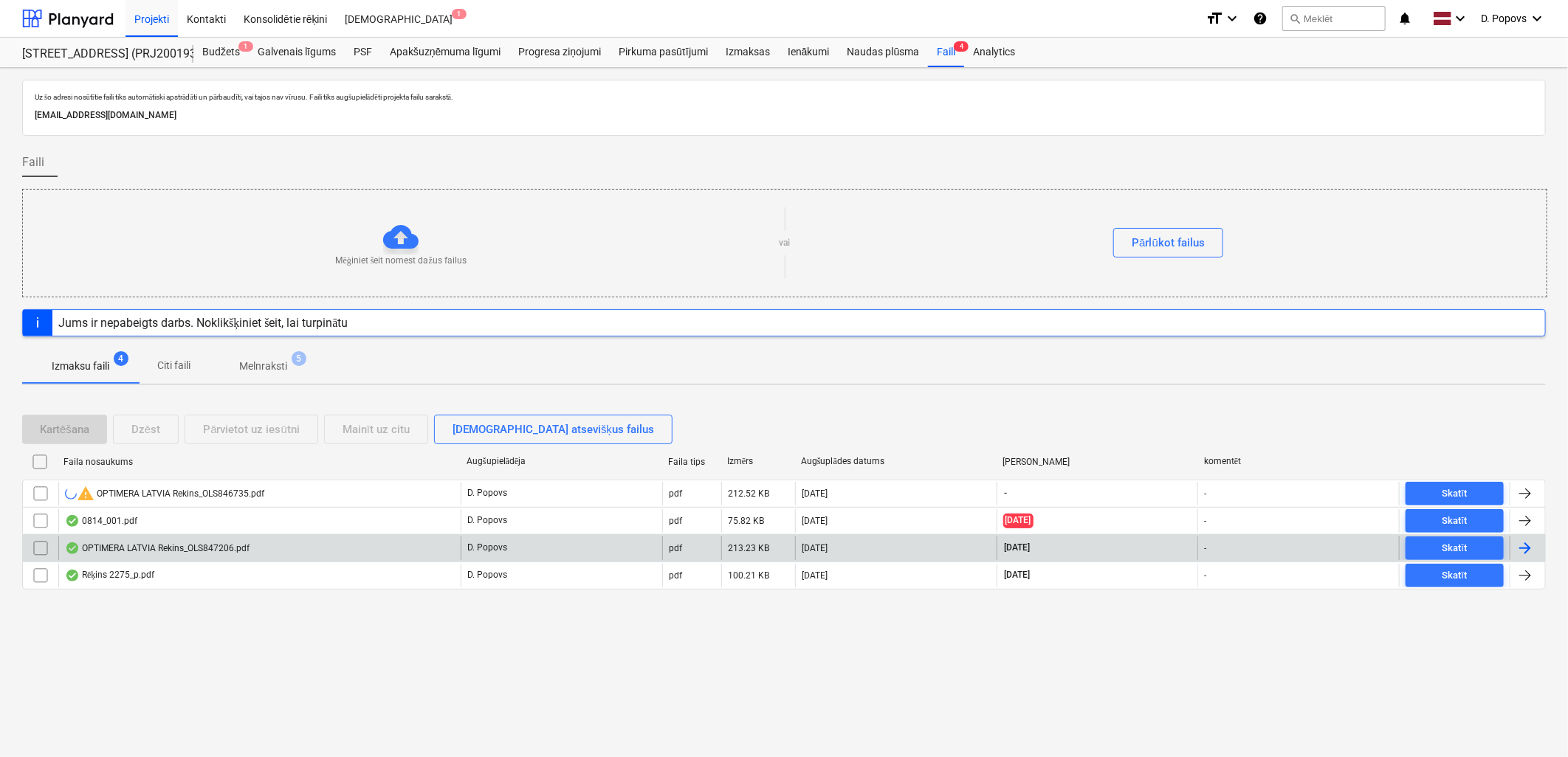
click at [315, 546] on div "OPTIMERA LATVIA Rekins_OLS847206.pdf" at bounding box center [259, 548] width 402 height 24
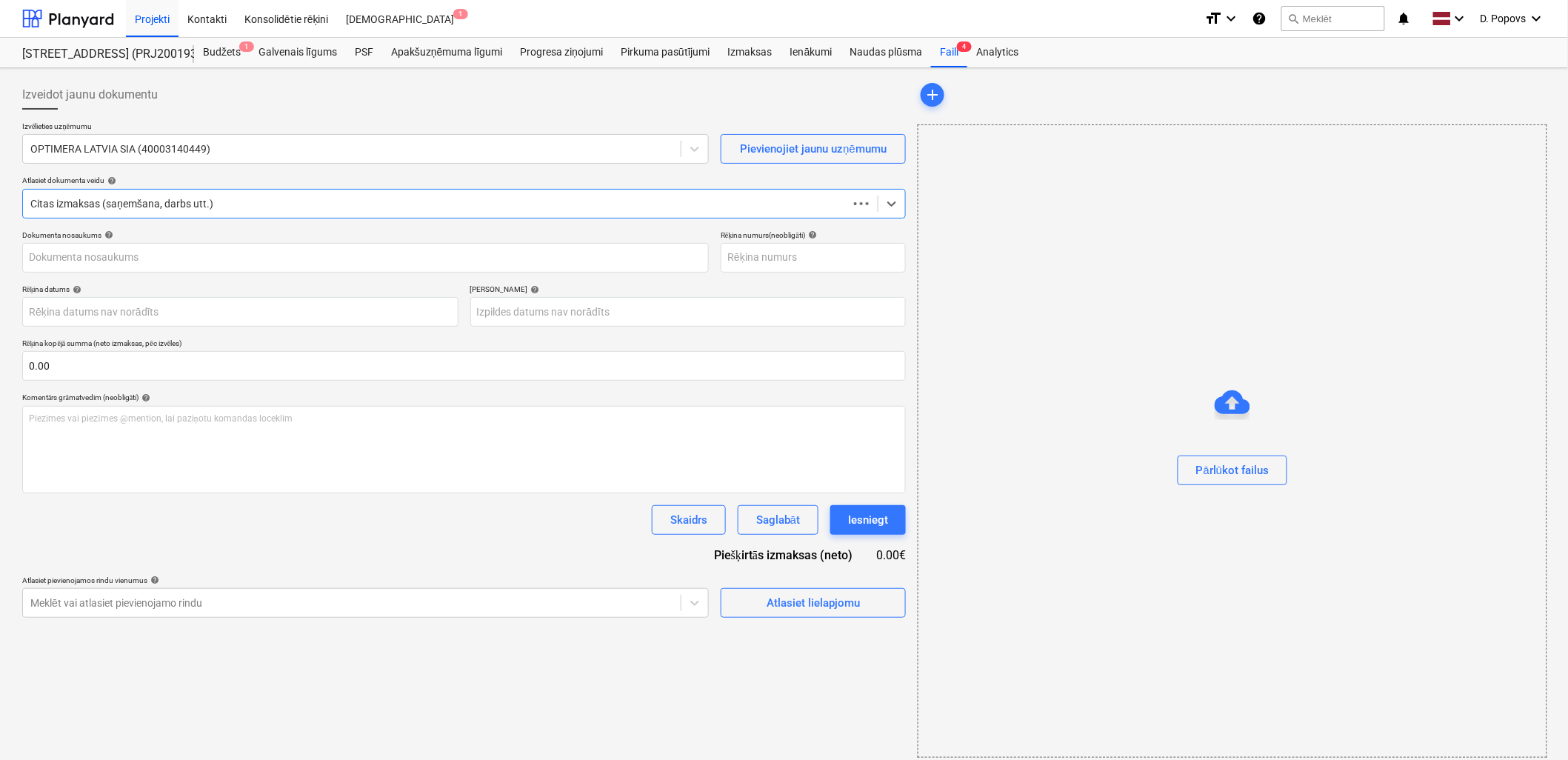
type input "OLS847206"
type input "[DATE]"
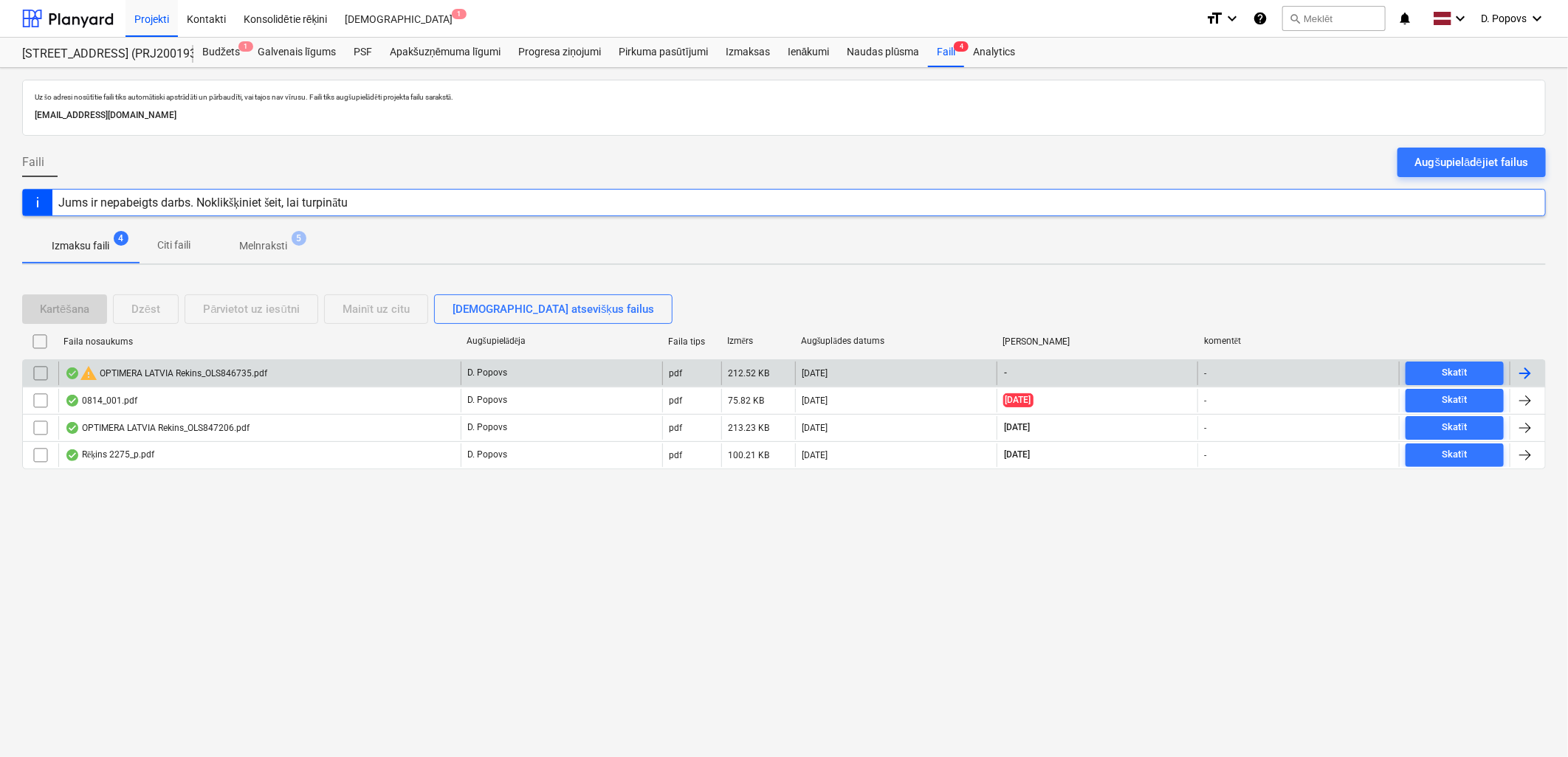
click at [239, 363] on div "warning OPTIMERA LATVIA Rekins_OLS846735.pdf" at bounding box center [259, 372] width 402 height 24
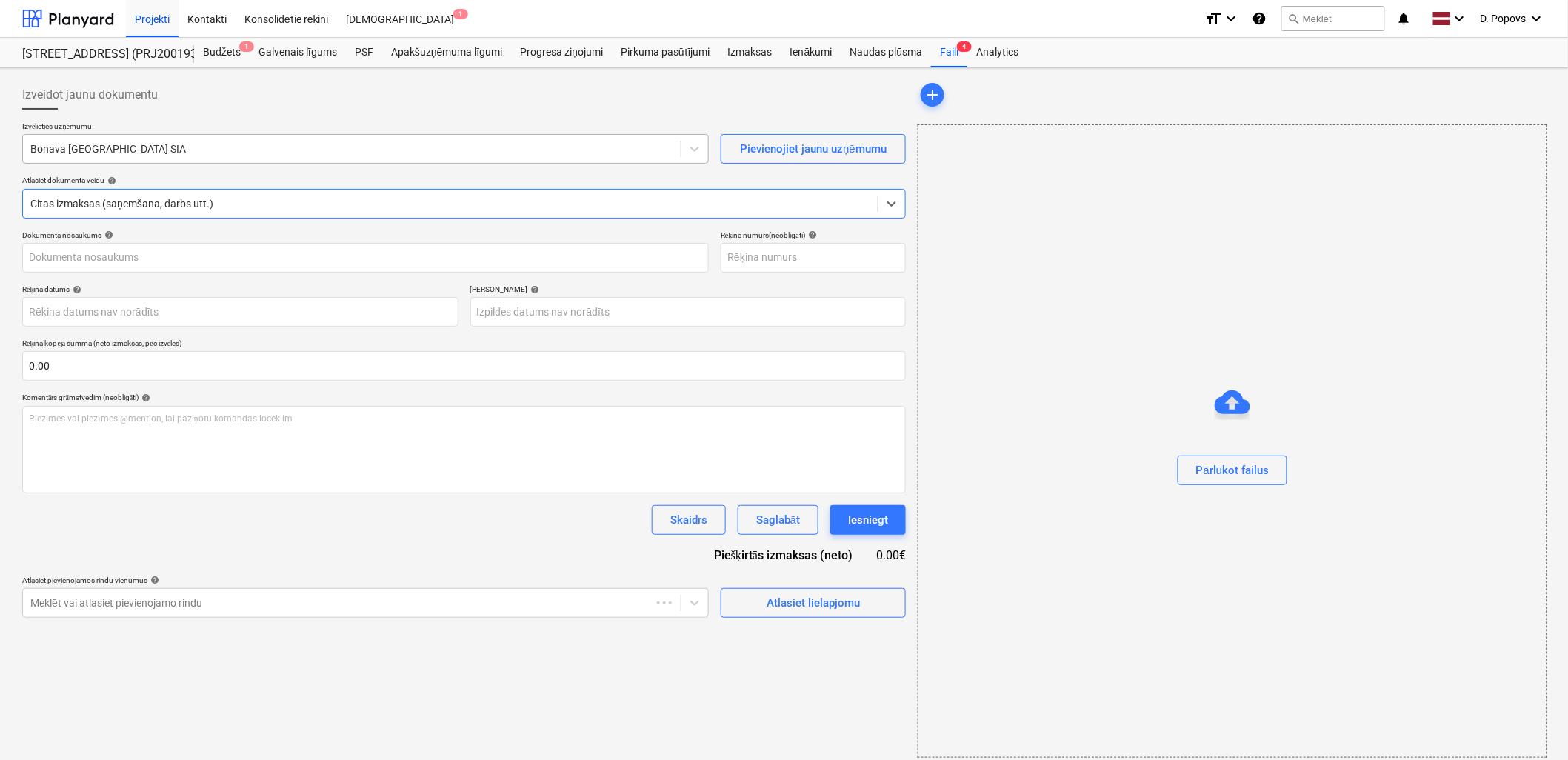
click at [165, 153] on div at bounding box center [352, 149] width 643 height 15
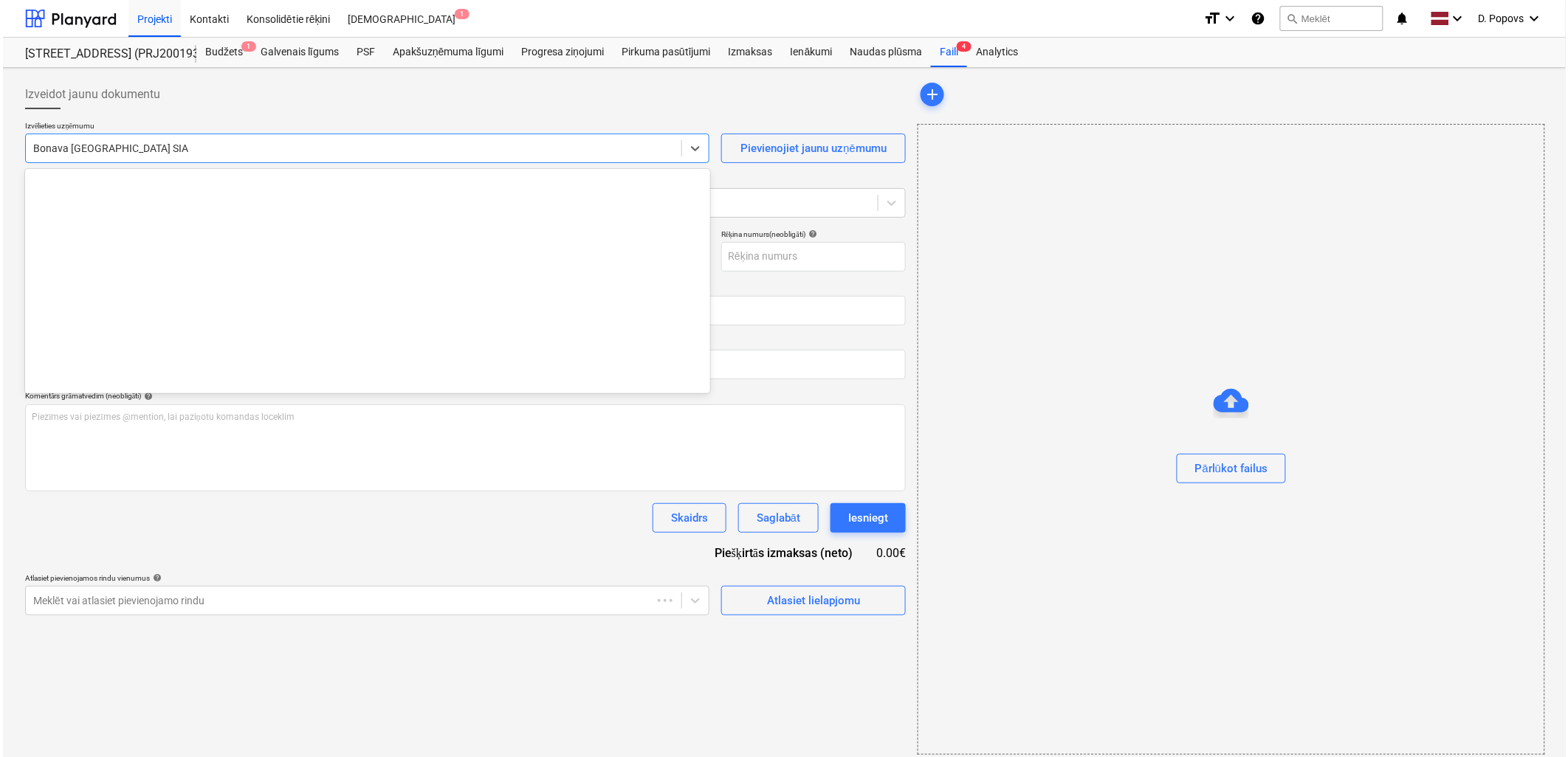
scroll to position [2763, 0]
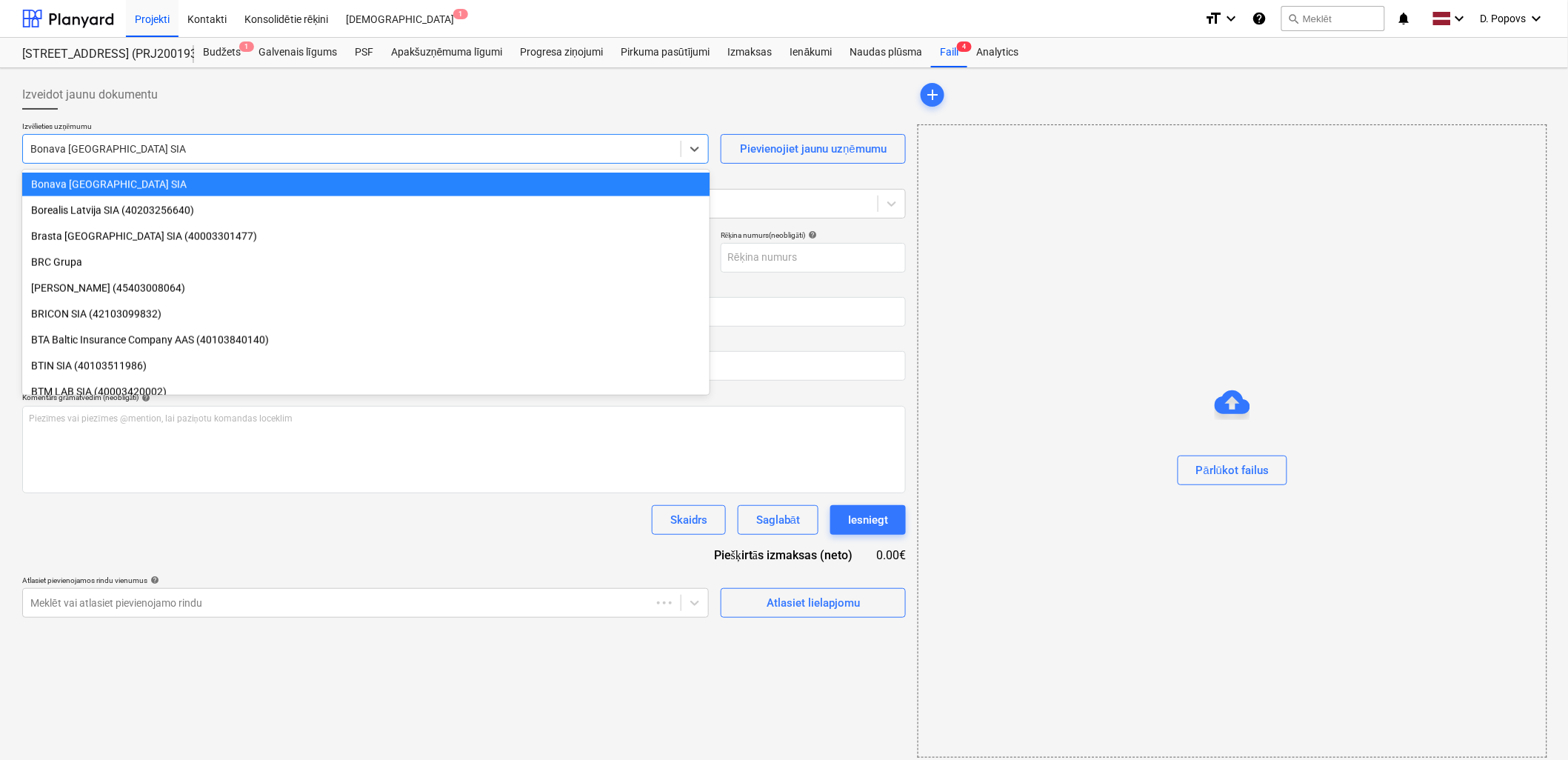
type input "OLS846735"
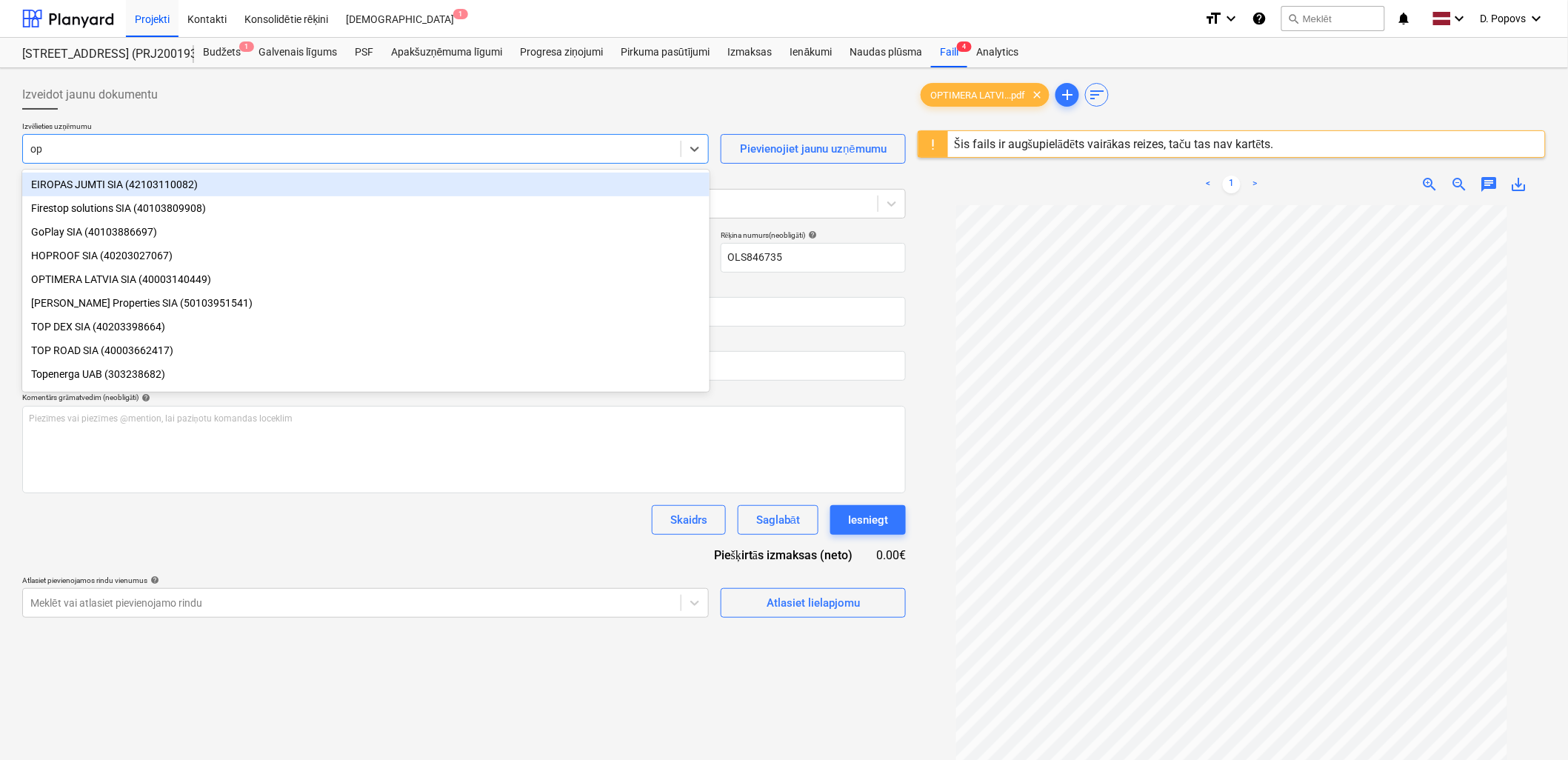
type input "opt"
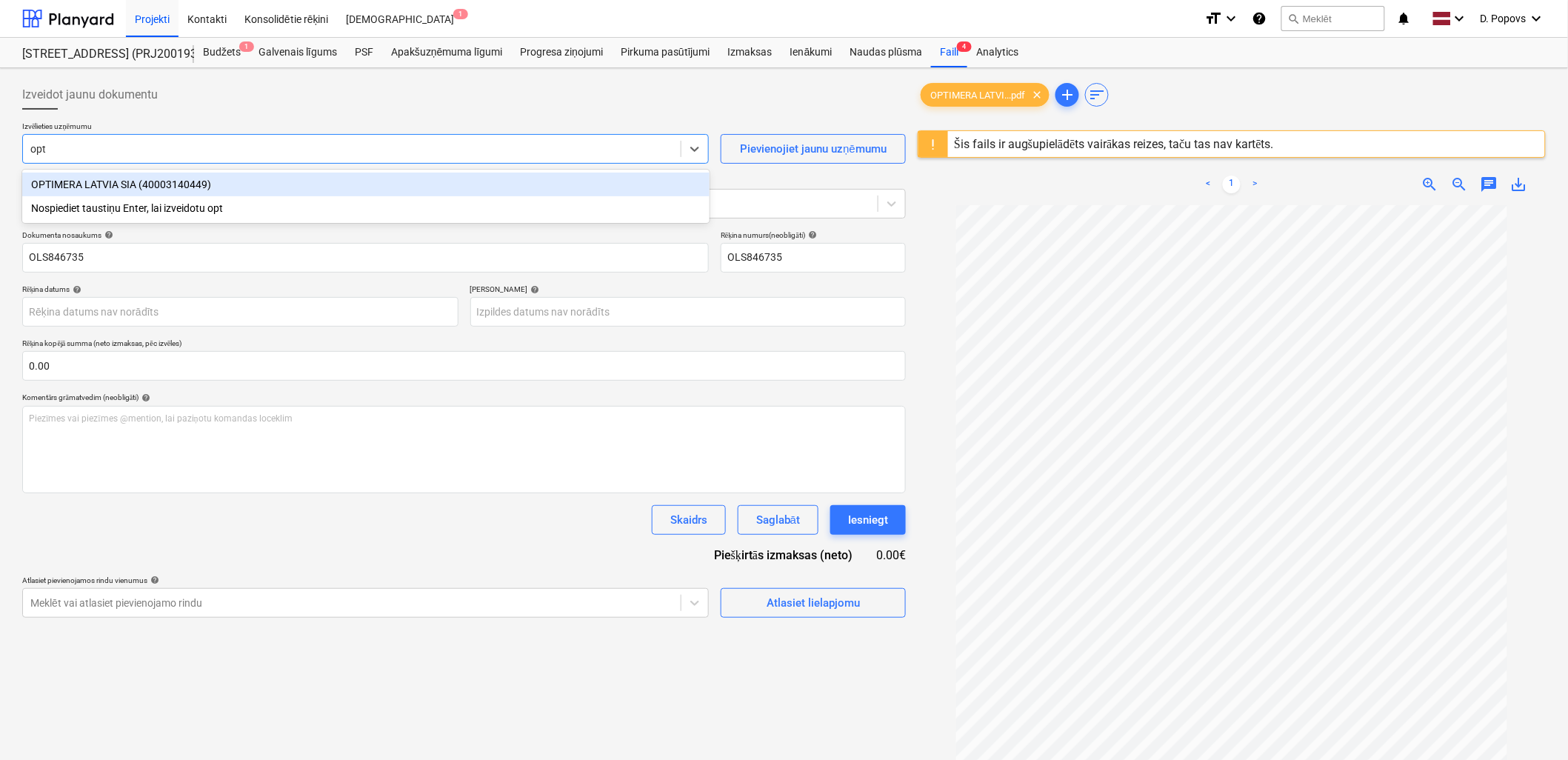
click at [165, 185] on div "OPTIMERA LATVIA SIA (40003140449)" at bounding box center [365, 184] width 687 height 24
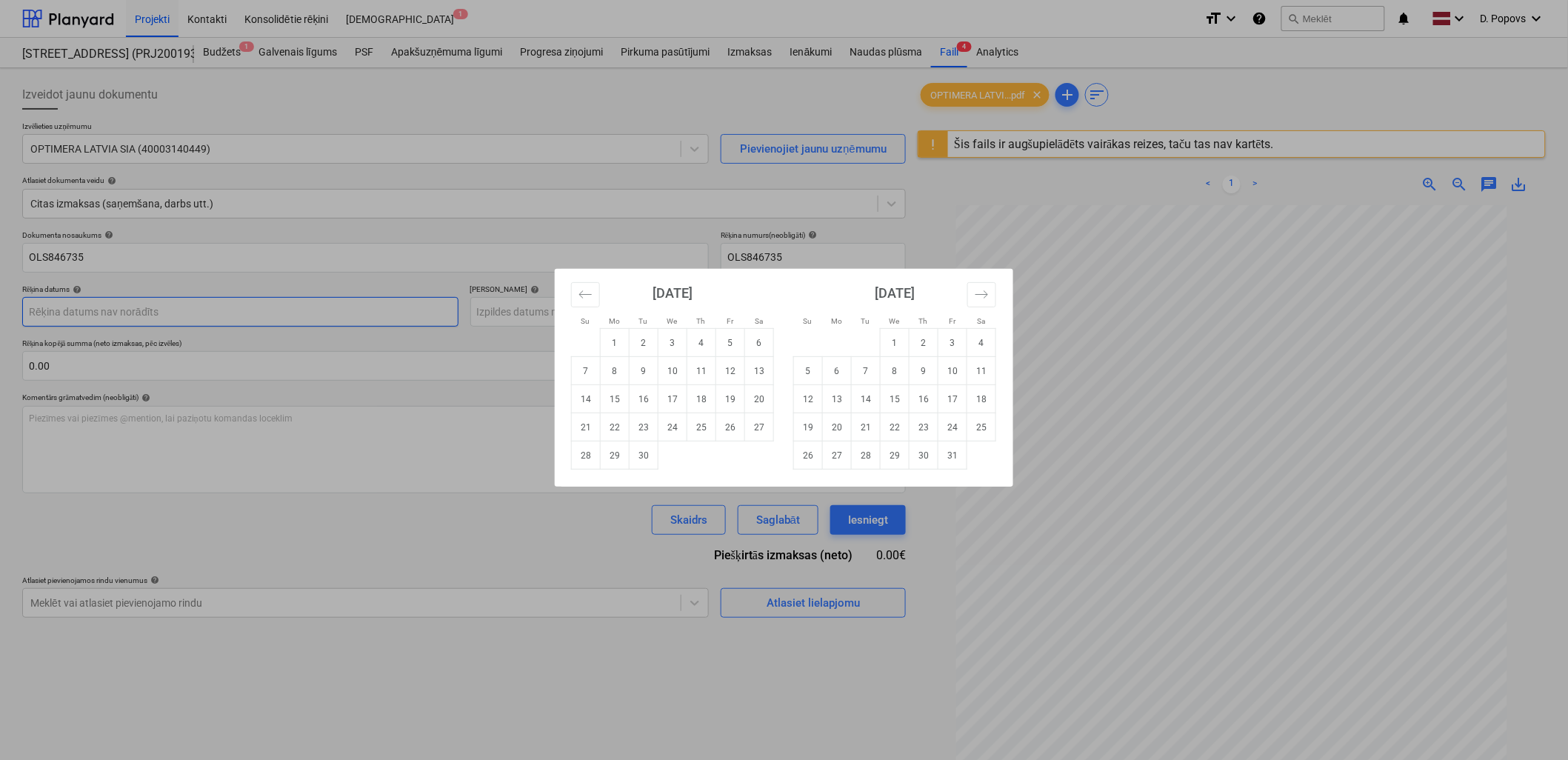
click at [362, 322] on body "Projekti Kontakti Konsolidētie rēķini Iesūtne 1 format_size keyboard_arrow_down…" at bounding box center [784, 380] width 1568 height 760
click at [608, 372] on td "8" at bounding box center [615, 371] width 29 height 28
type input "[DATE]"
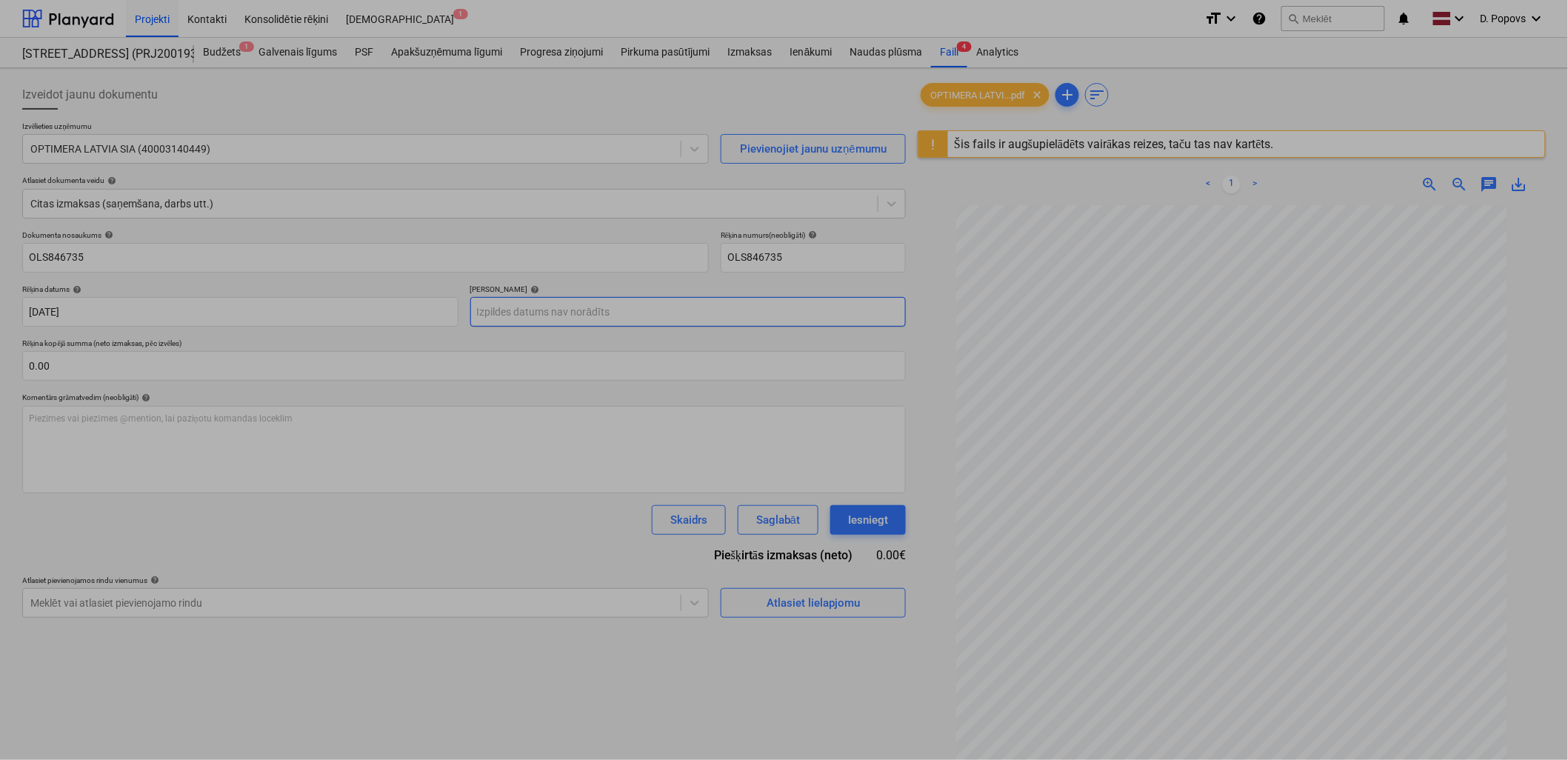
click at [715, 301] on body "Projekti Kontakti Konsolidētie rēķini Iesūtne 1 format_size keyboard_arrow_down…" at bounding box center [784, 380] width 1568 height 760
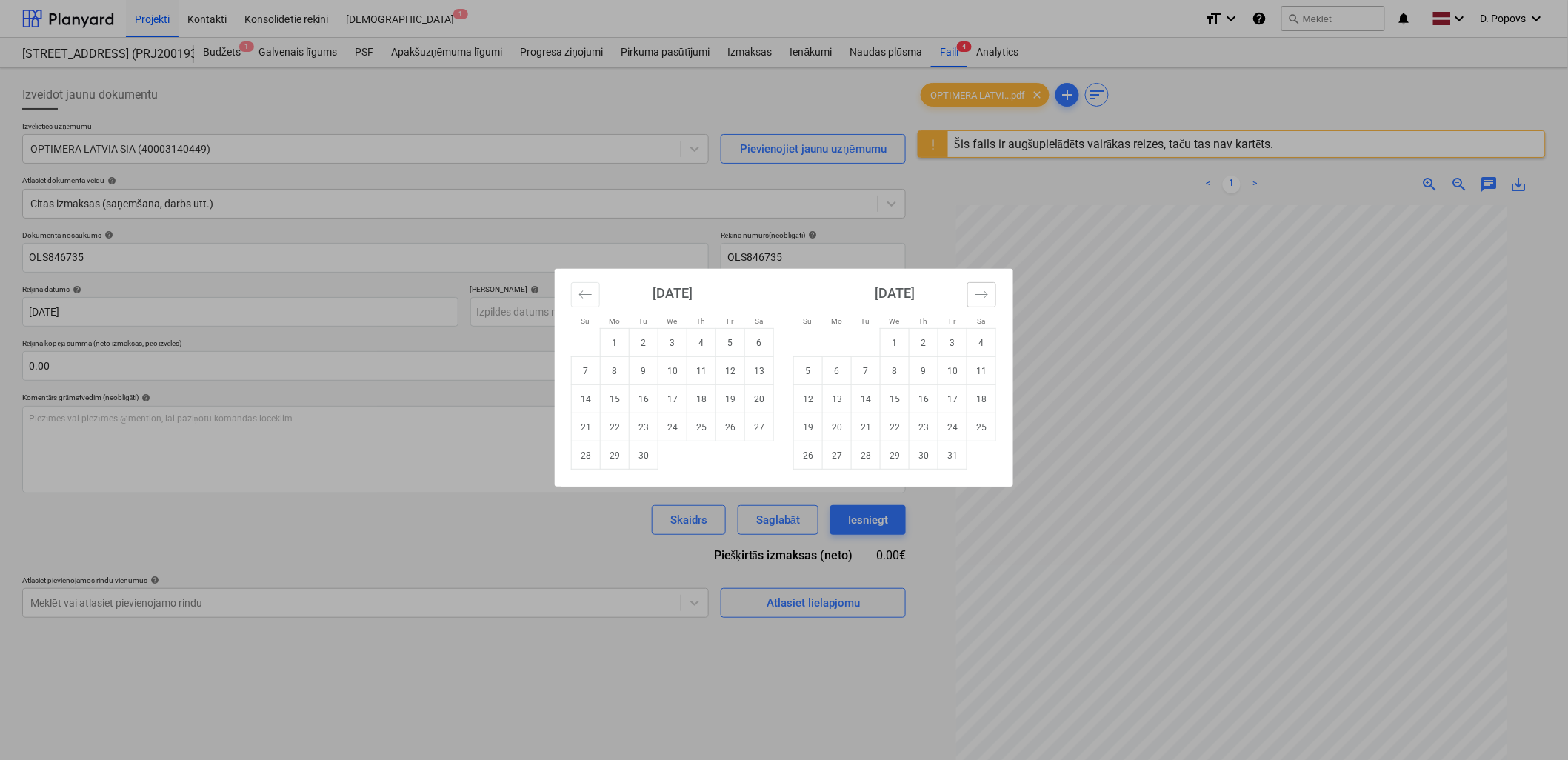
click at [982, 293] on icon "Move forward to switch to the next month." at bounding box center [981, 294] width 14 height 14
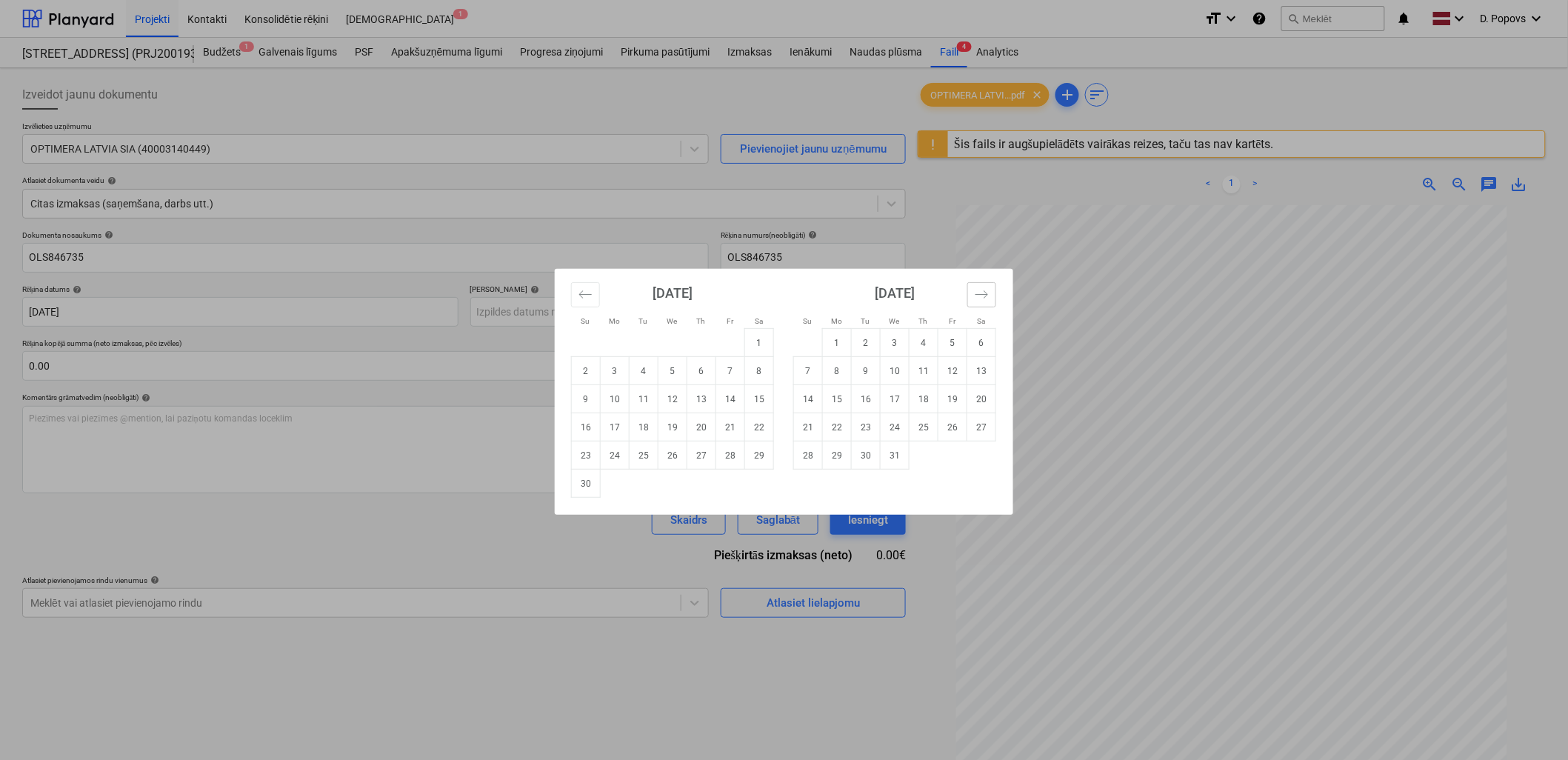
click at [982, 293] on icon "Move forward to switch to the next month." at bounding box center [981, 294] width 14 height 14
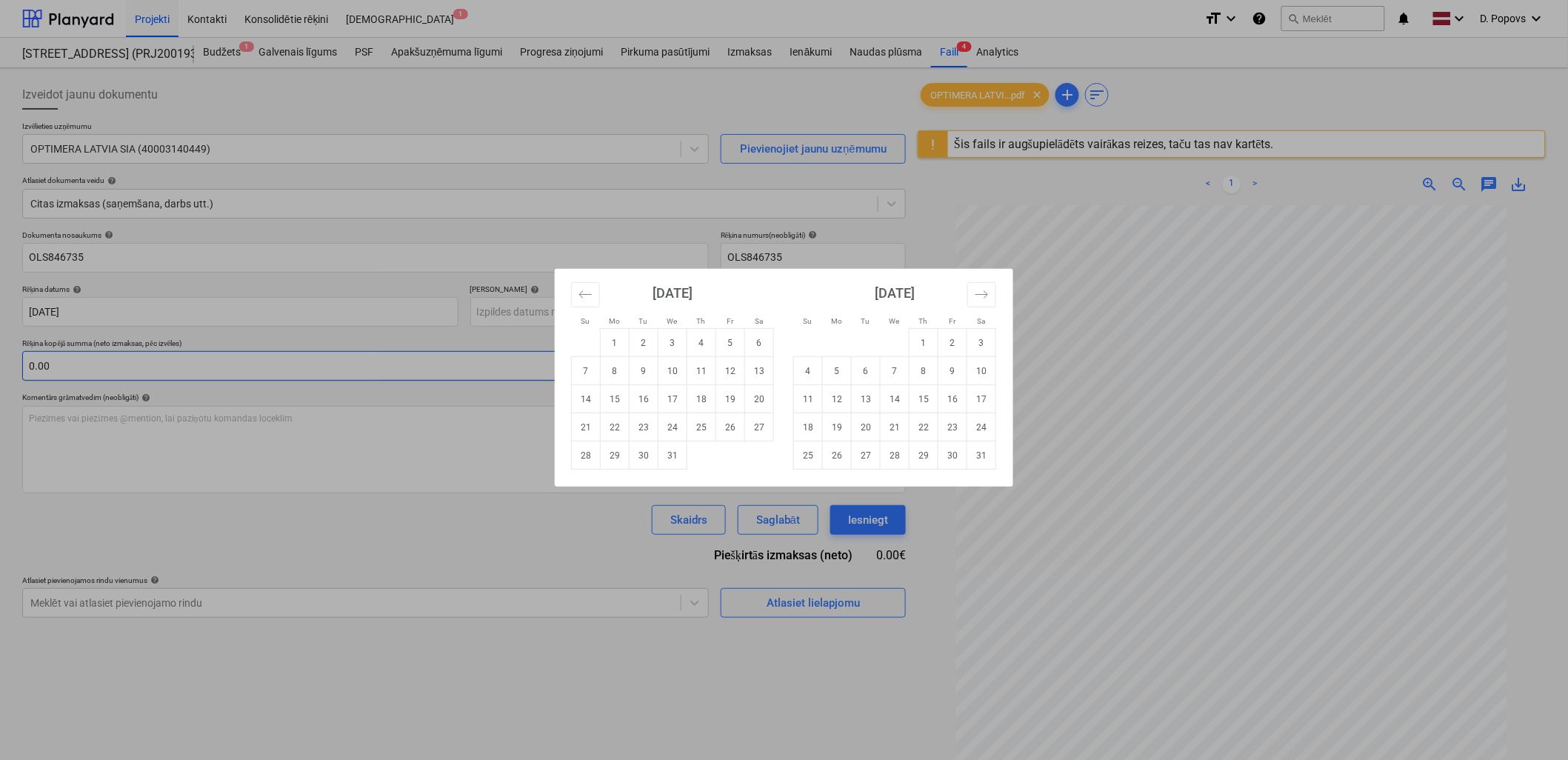
click at [862, 376] on td "6" at bounding box center [866, 371] width 29 height 28
type input "[DATE]"
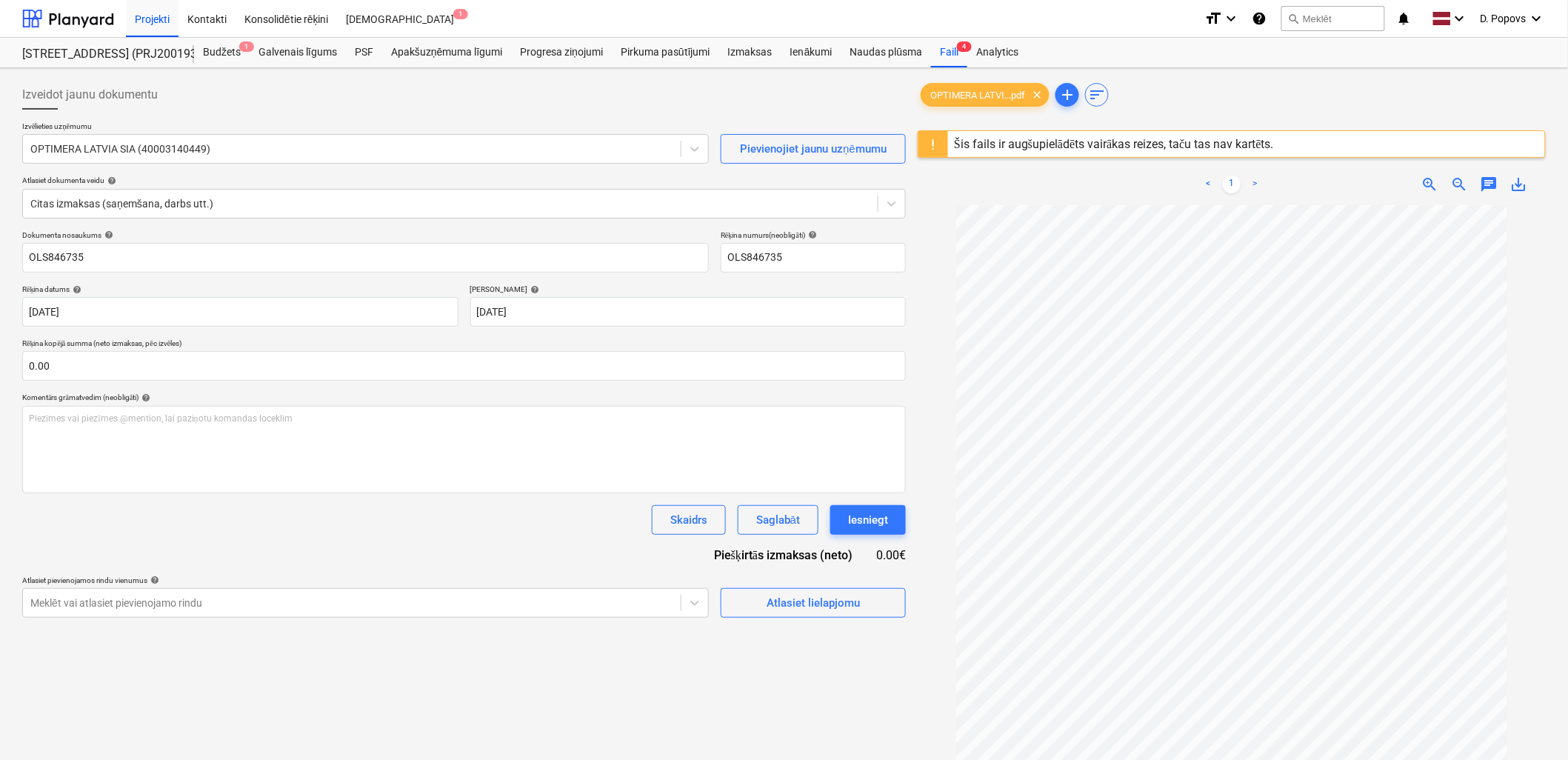
click at [510, 559] on div "Dokumenta nosaukums help OLS846735 Rēķina numurs (neobligāti) help OLS846735 Rē…" at bounding box center [463, 424] width 883 height 387
click at [817, 611] on div "Atlasiet lielapjomu" at bounding box center [812, 603] width 94 height 19
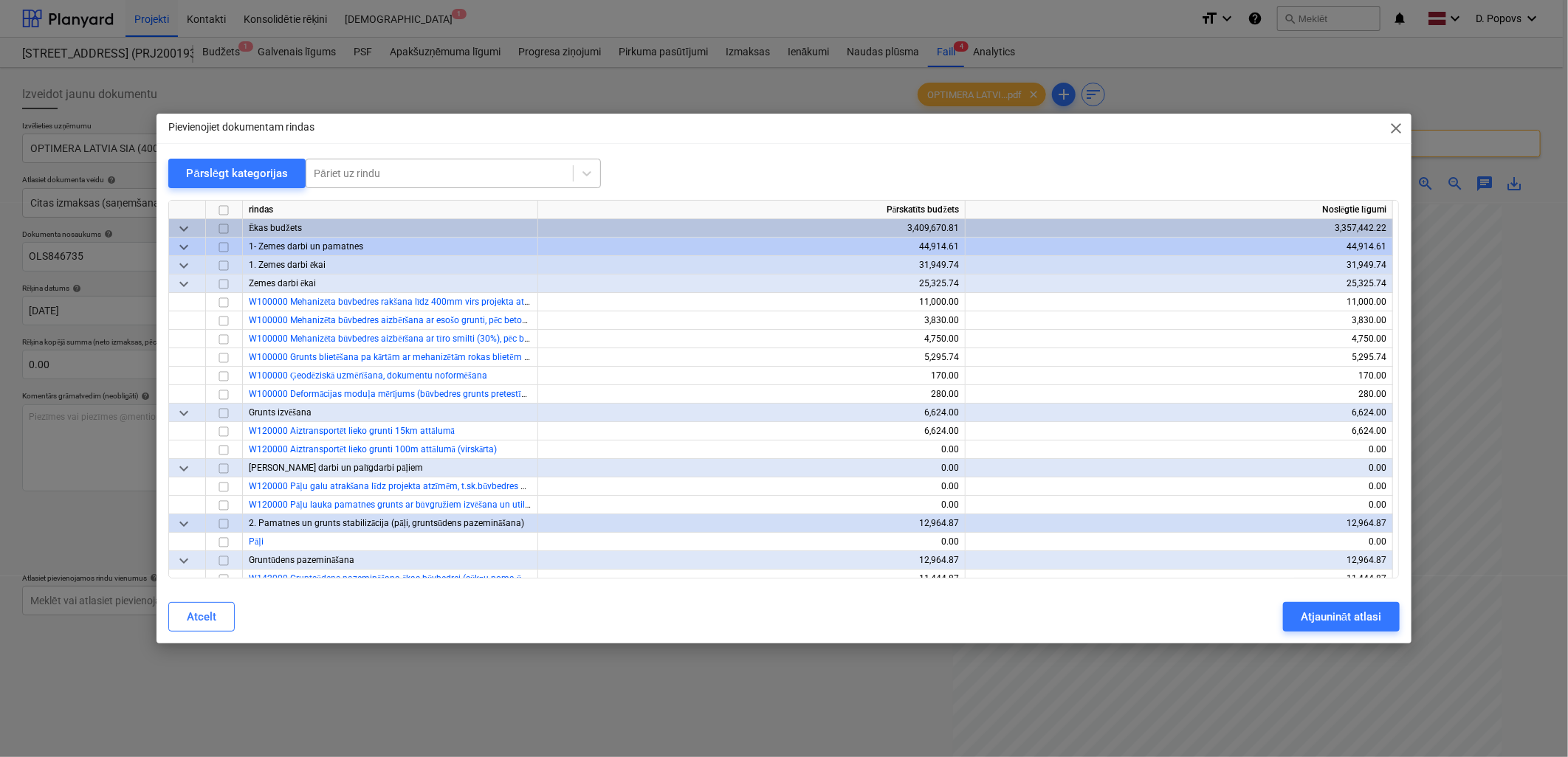
click at [453, 172] on div at bounding box center [440, 173] width 251 height 15
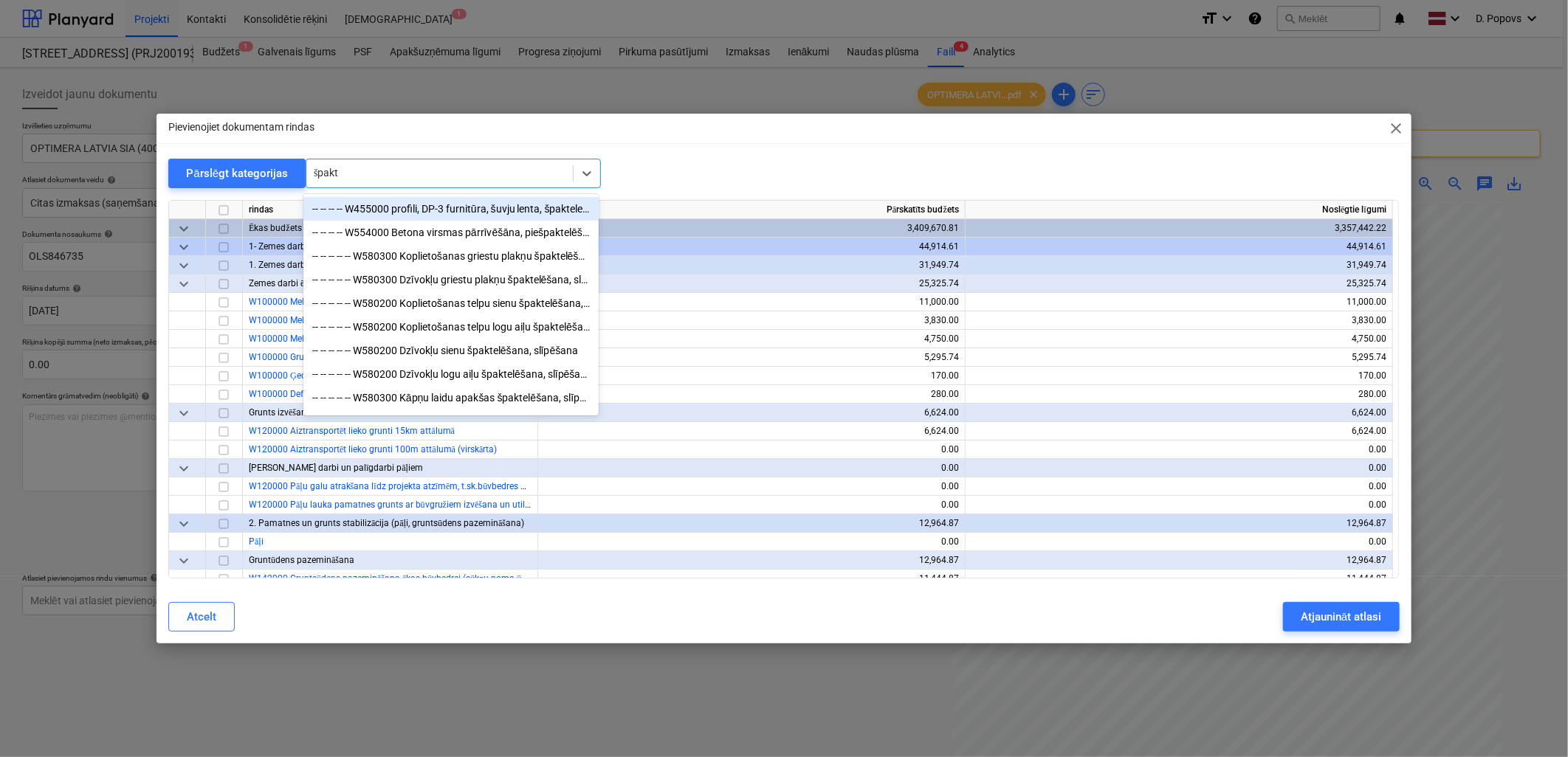
type input "špakte"
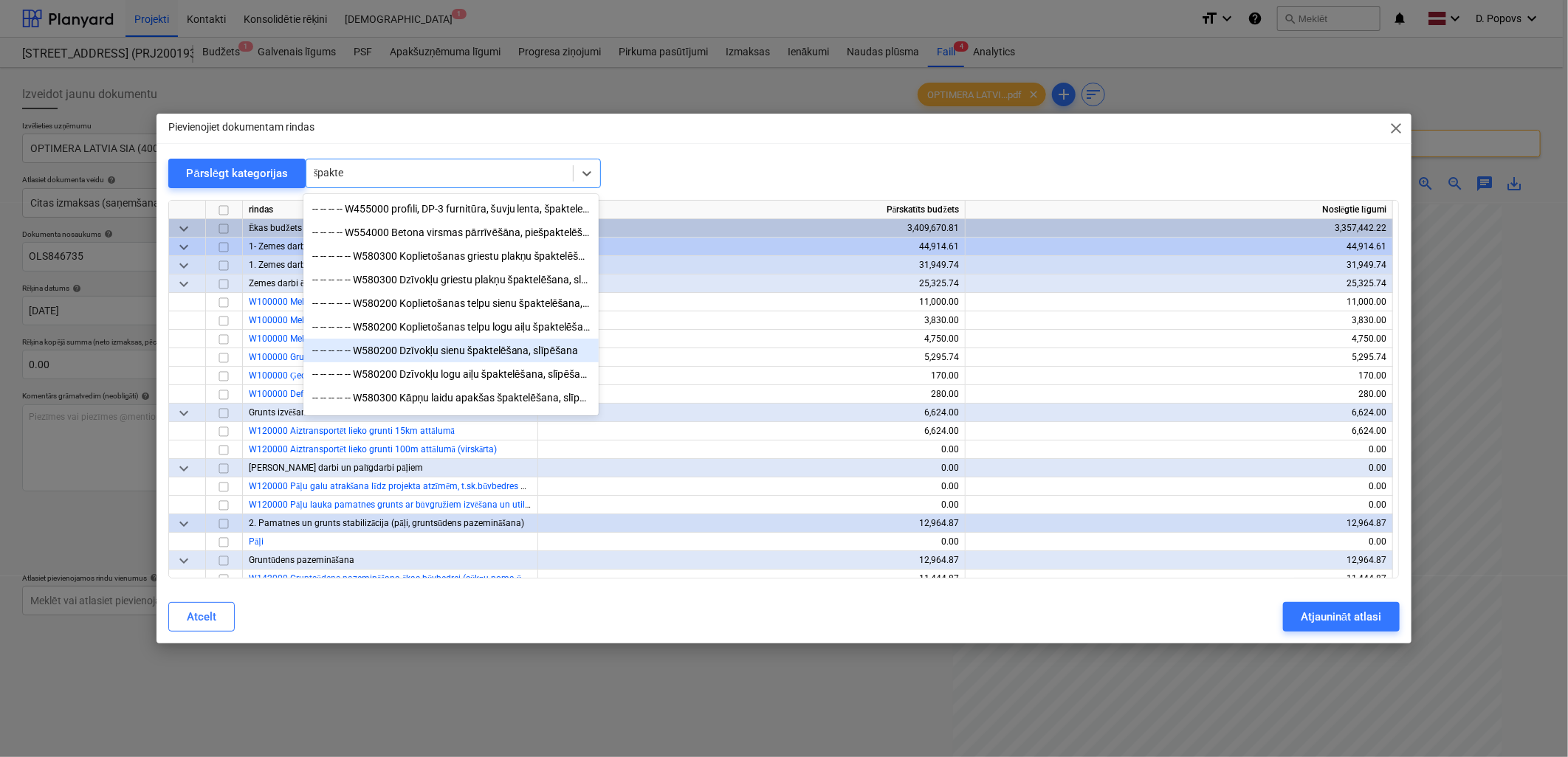
click at [546, 343] on div "-- -- -- -- -- W580200 Dzīvokļu sienu špaktelēšana, slīpēšana" at bounding box center [451, 350] width 295 height 24
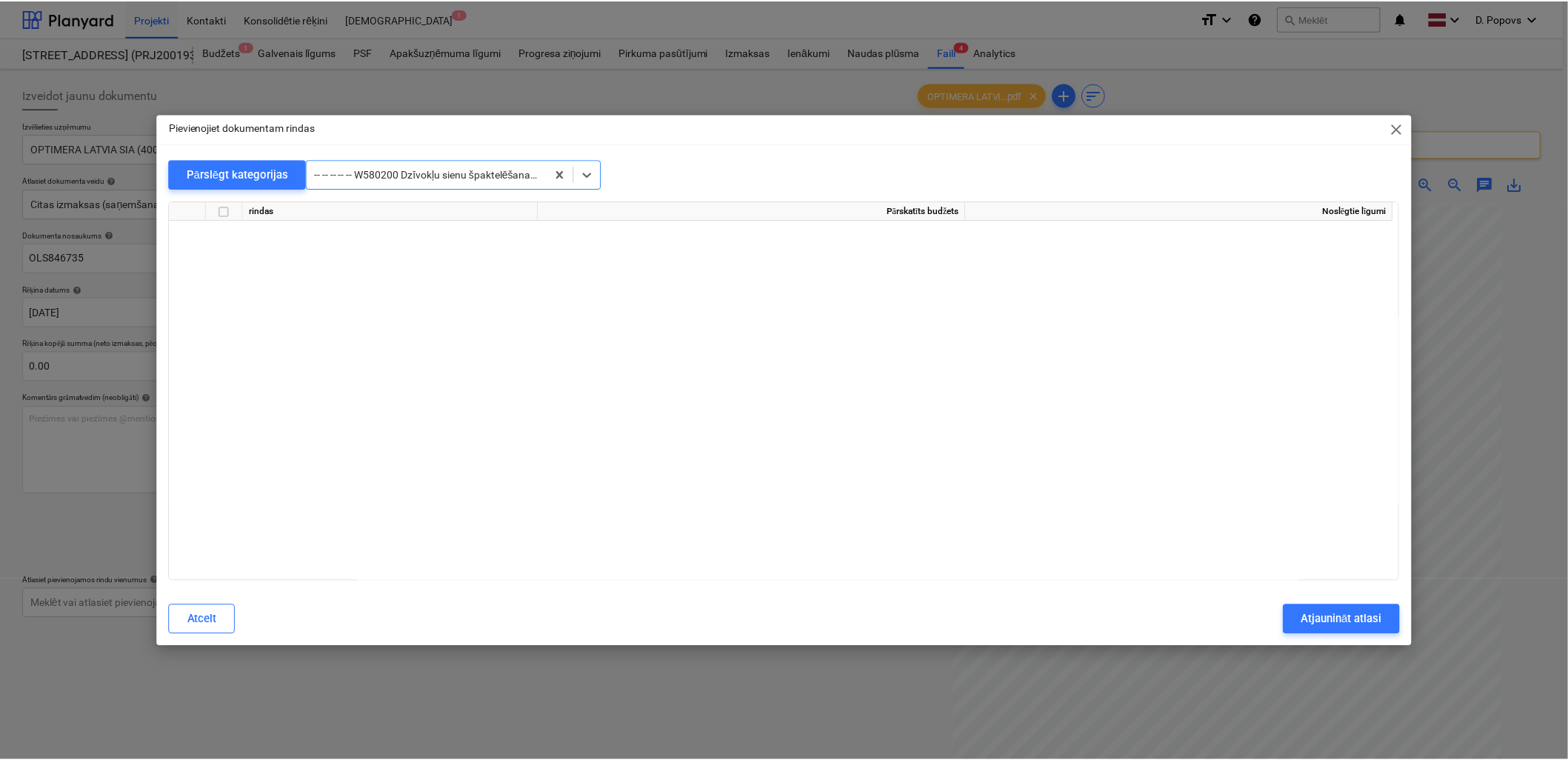
scroll to position [7962, 0]
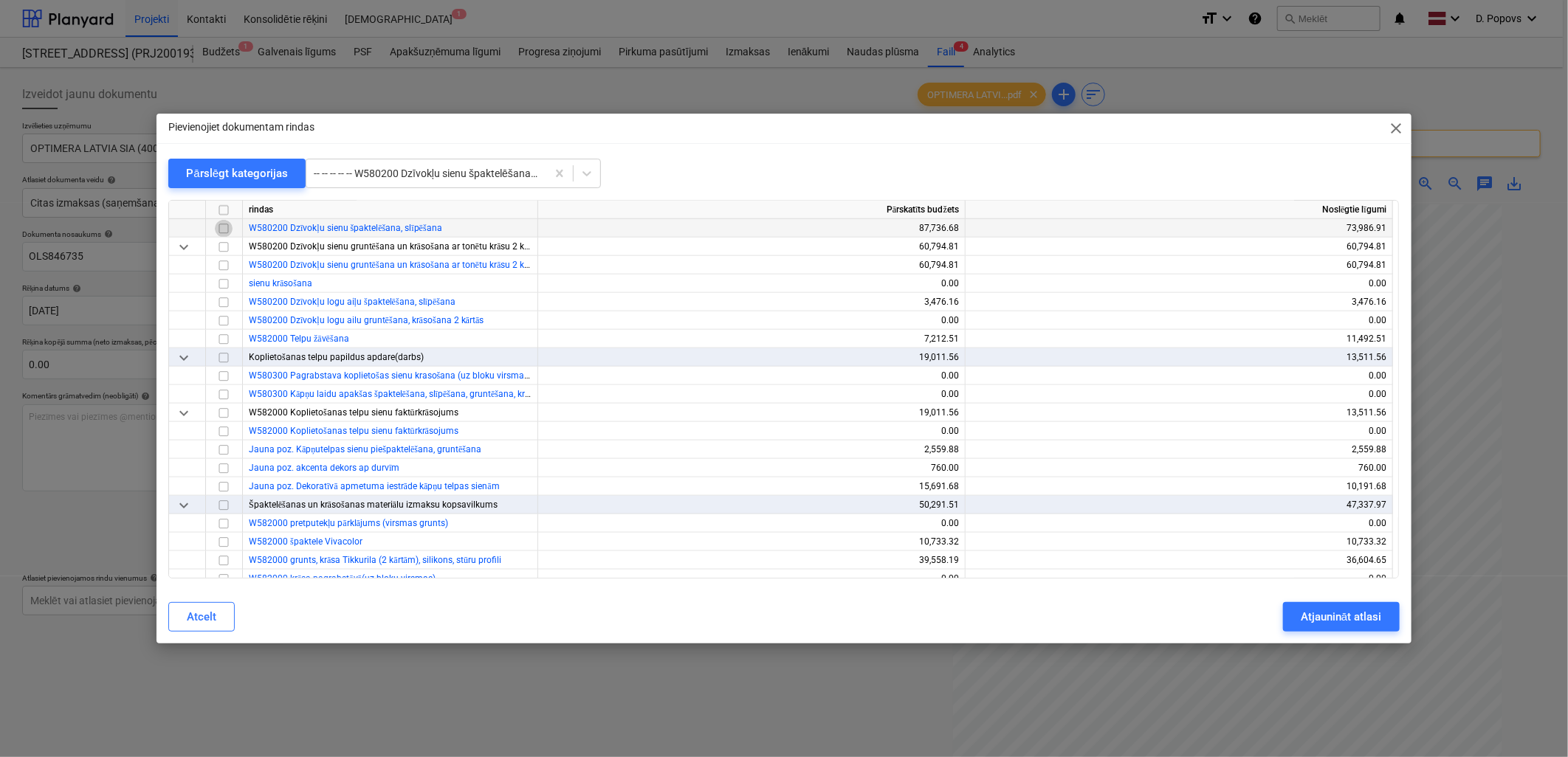
click at [223, 225] on input "checkbox" at bounding box center [223, 228] width 17 height 17
click at [1353, 610] on div "Atjaunināt atlasi" at bounding box center [1340, 617] width 80 height 19
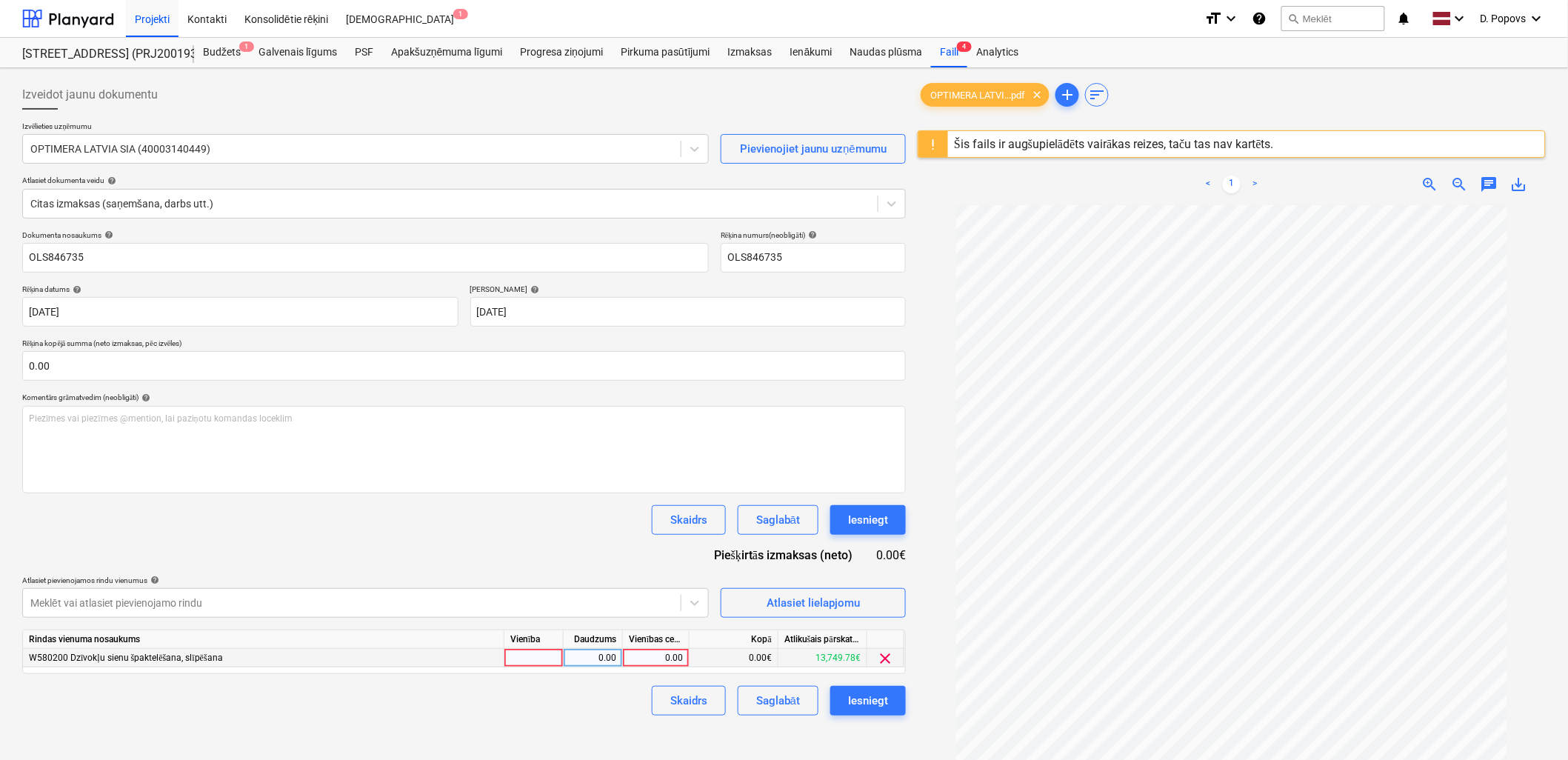
click at [659, 651] on div "0.00" at bounding box center [656, 658] width 54 height 18
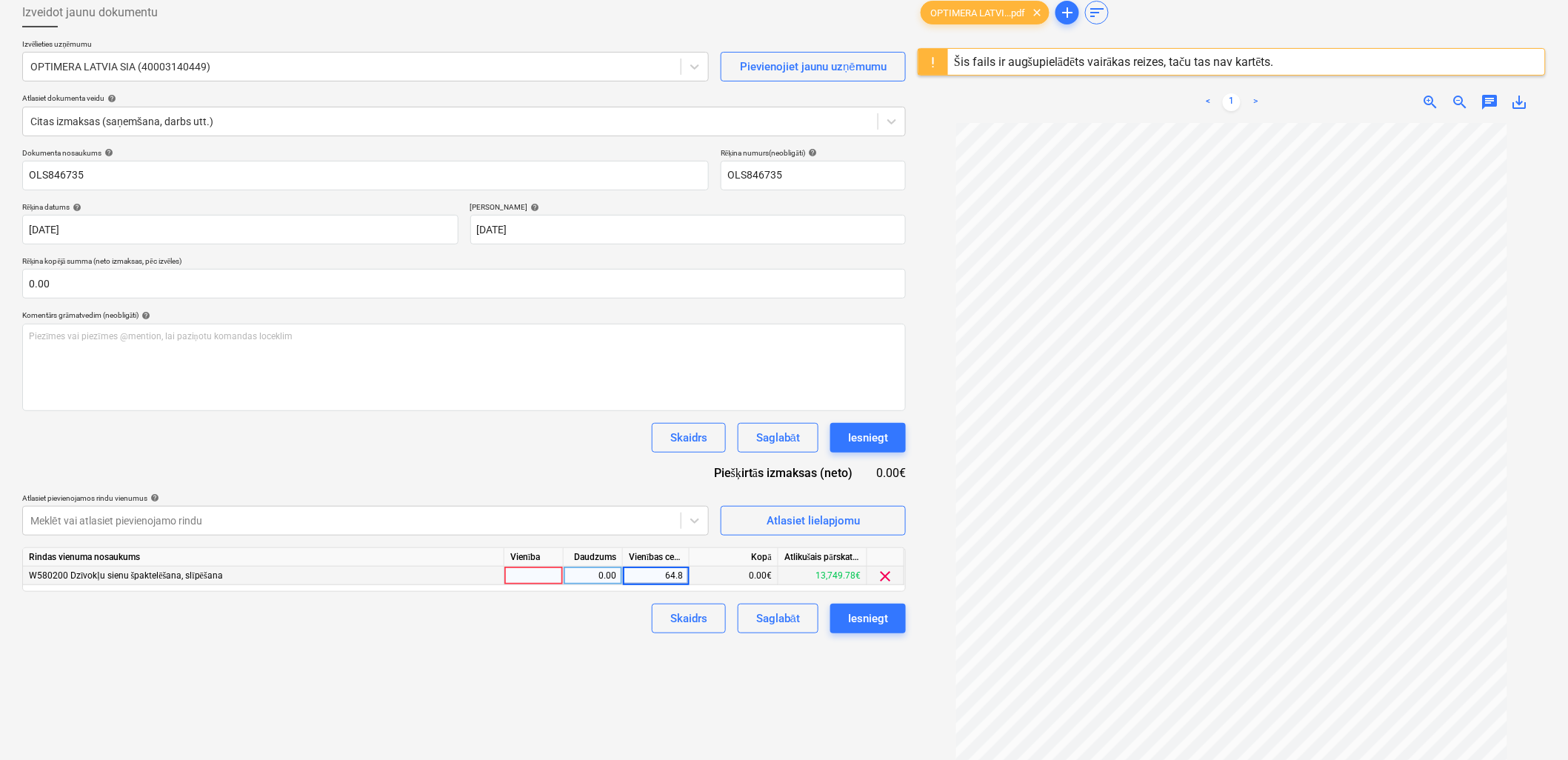
type input "64.83"
click at [605, 667] on div "Izveidot jaunu dokumentu Izvēlieties uzņēmumu OPTIMERA LATVIA SIA (40003140449)…" at bounding box center [464, 420] width 896 height 857
click at [789, 621] on div "Saglabāt" at bounding box center [778, 618] width 44 height 19
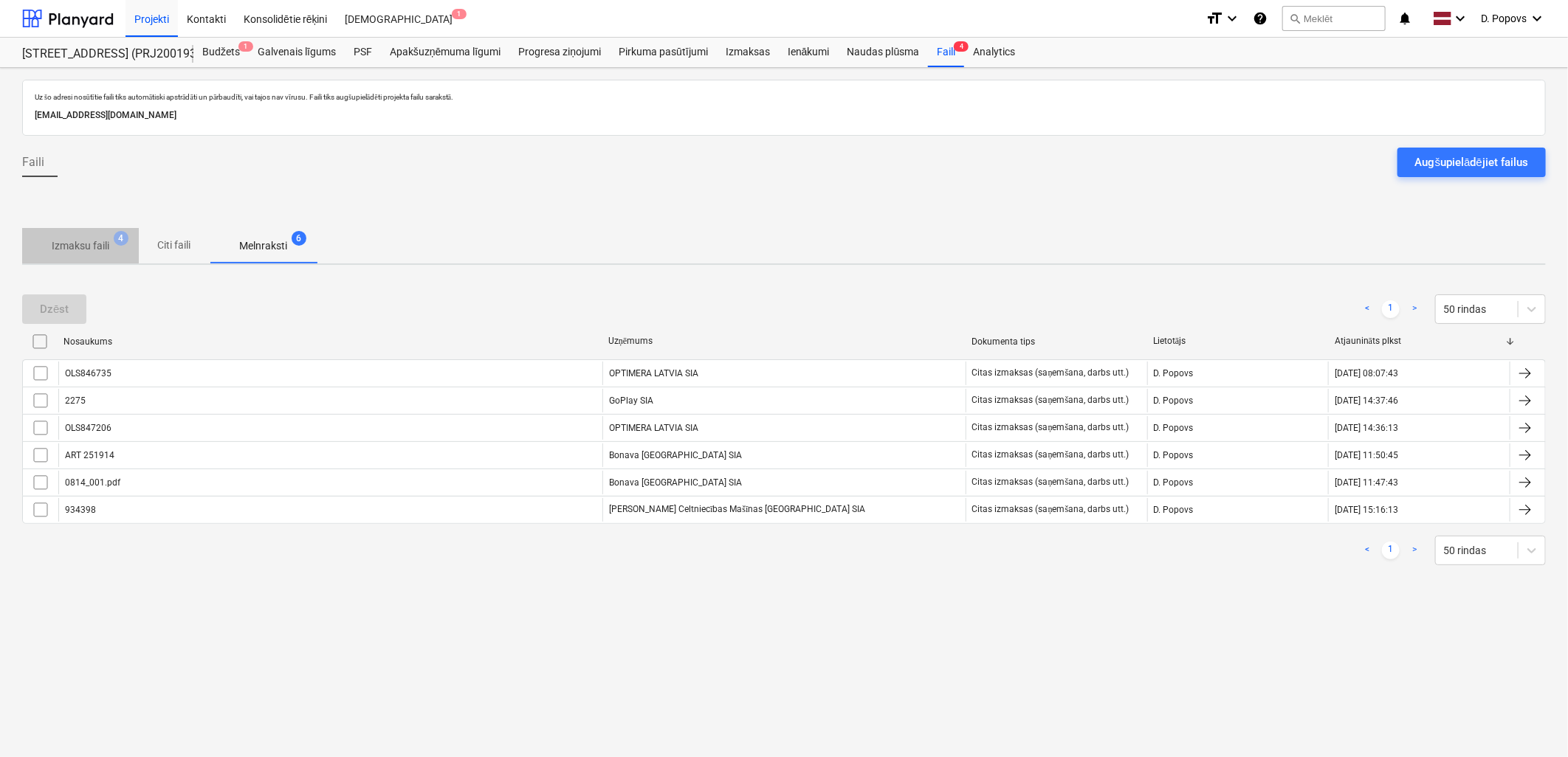
click at [122, 263] on button "Izmaksu faili 4" at bounding box center [80, 245] width 117 height 36
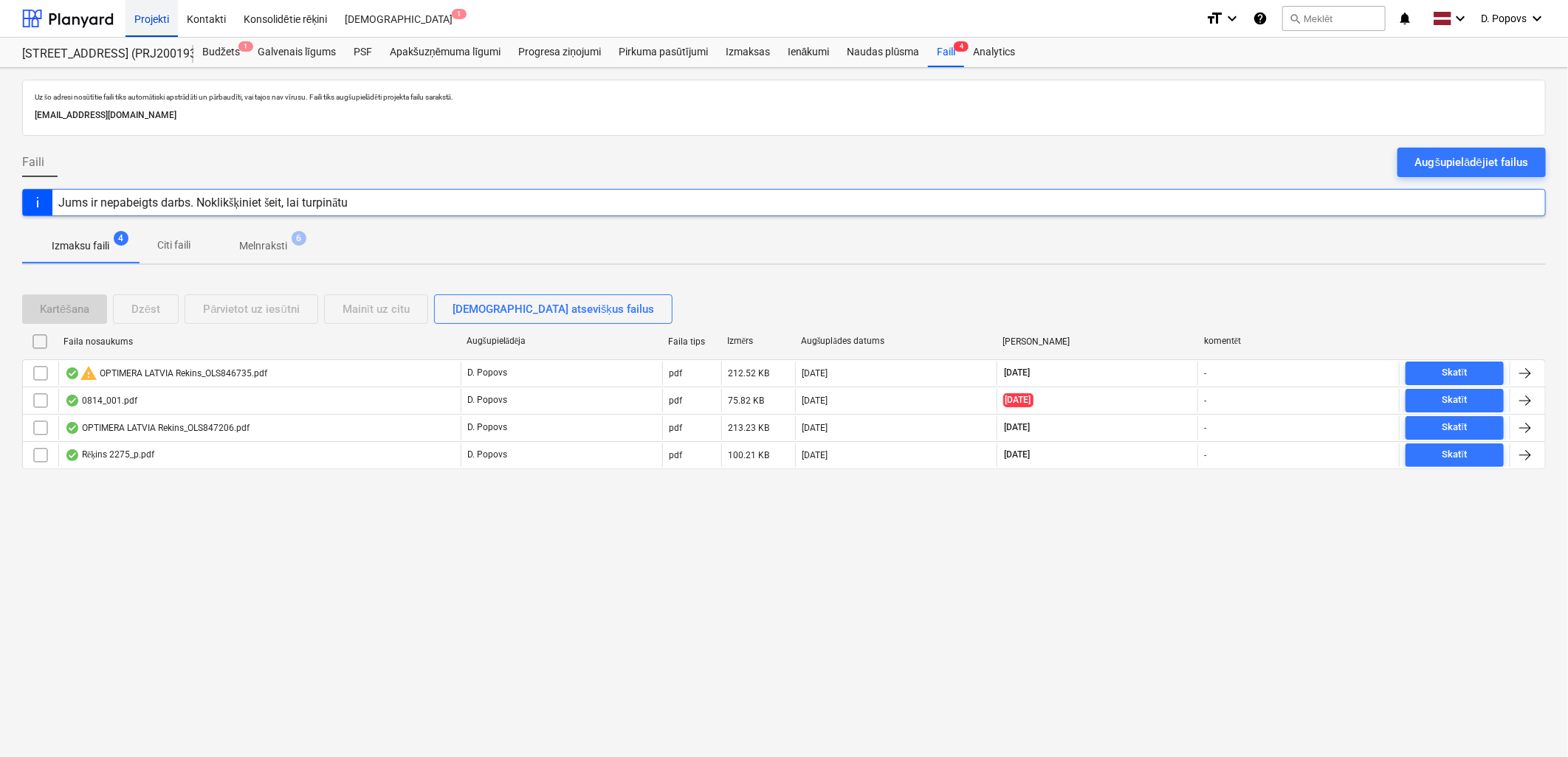
click at [151, 20] on div "Projekti" at bounding box center [152, 17] width 52 height 38
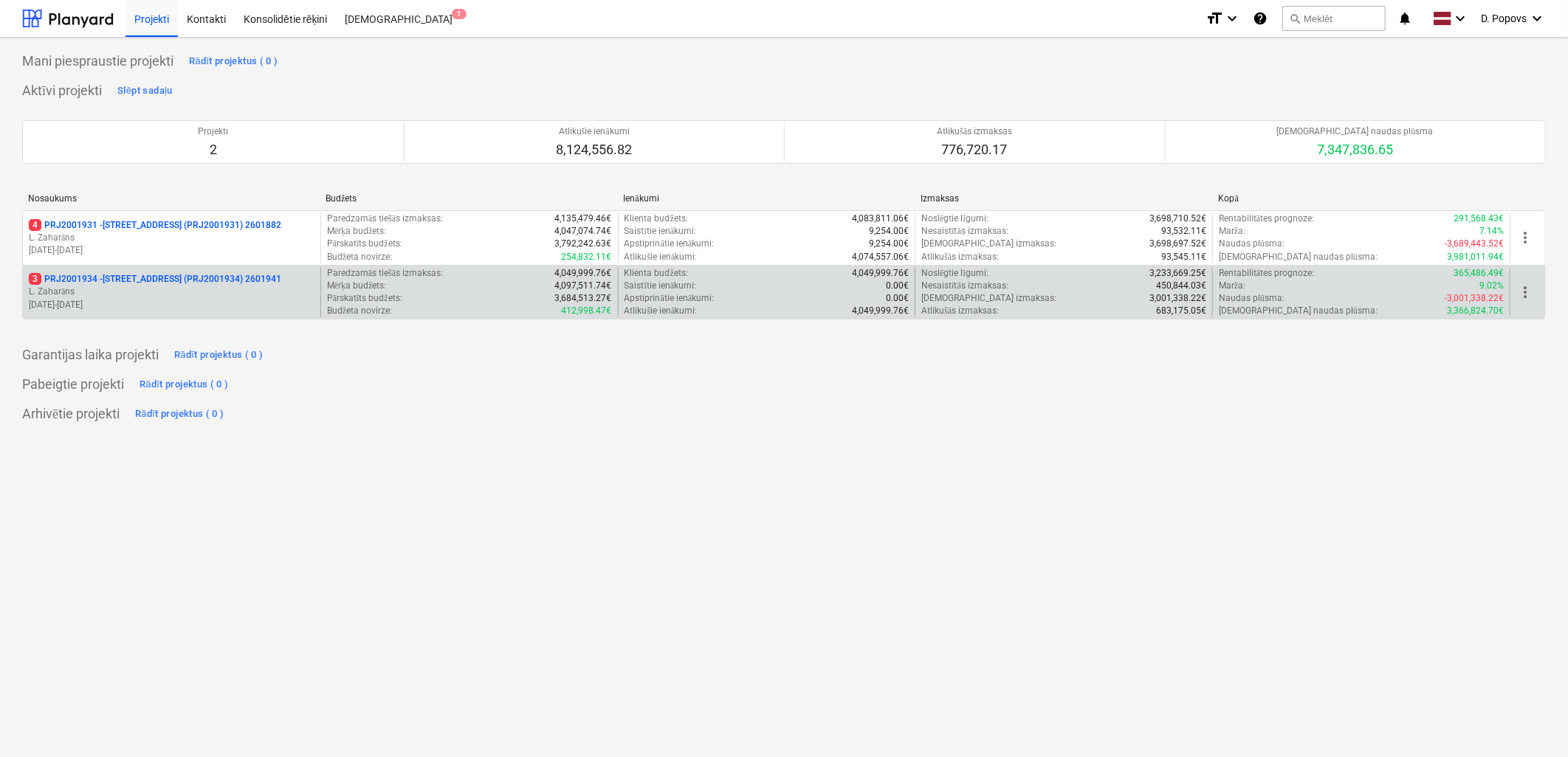
click at [137, 299] on p "[DATE] - [DATE]" at bounding box center [171, 305] width 285 height 12
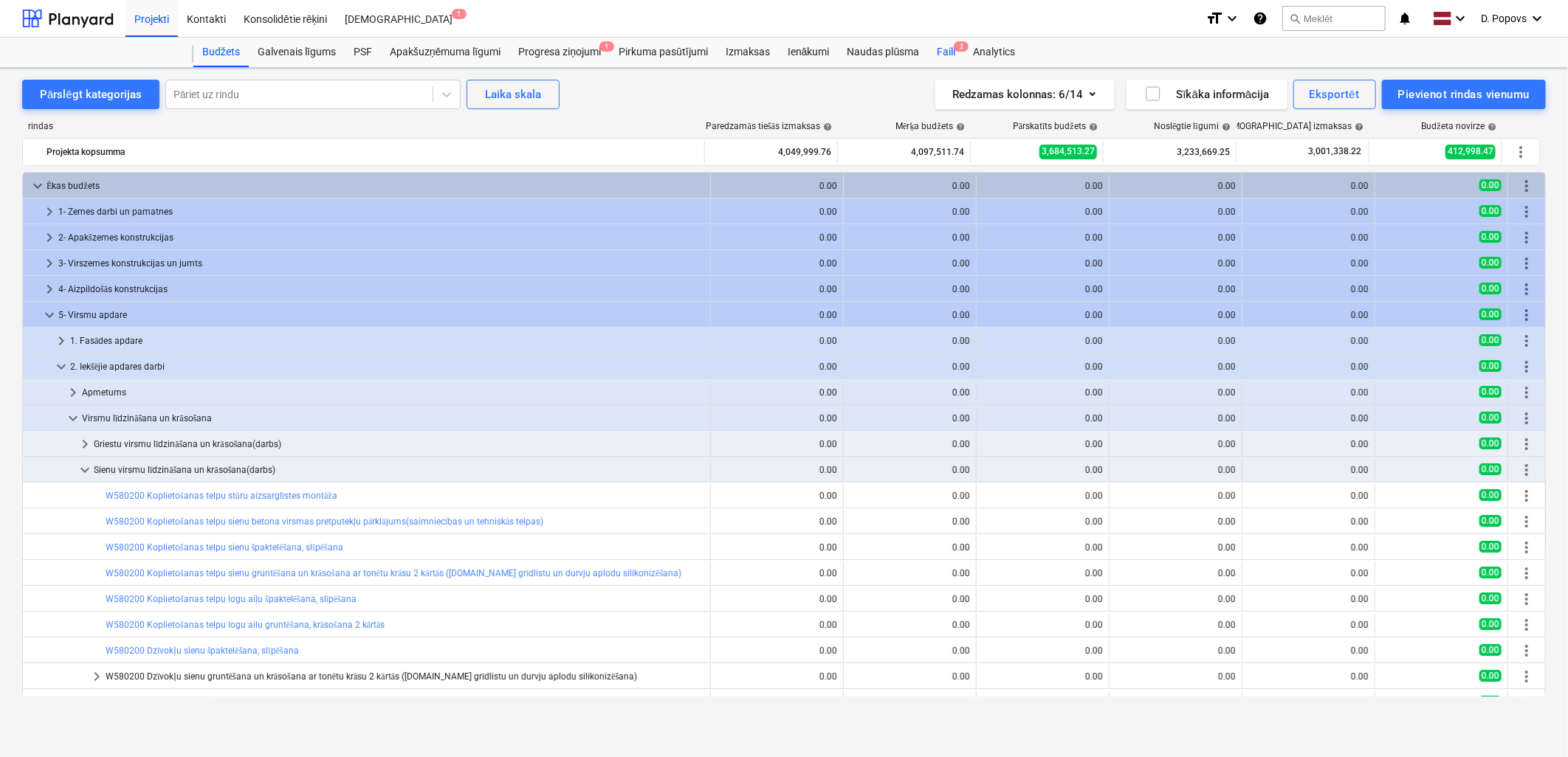
click at [943, 40] on div "Faili 2" at bounding box center [945, 52] width 36 height 30
